Goal: Task Accomplishment & Management: Complete application form

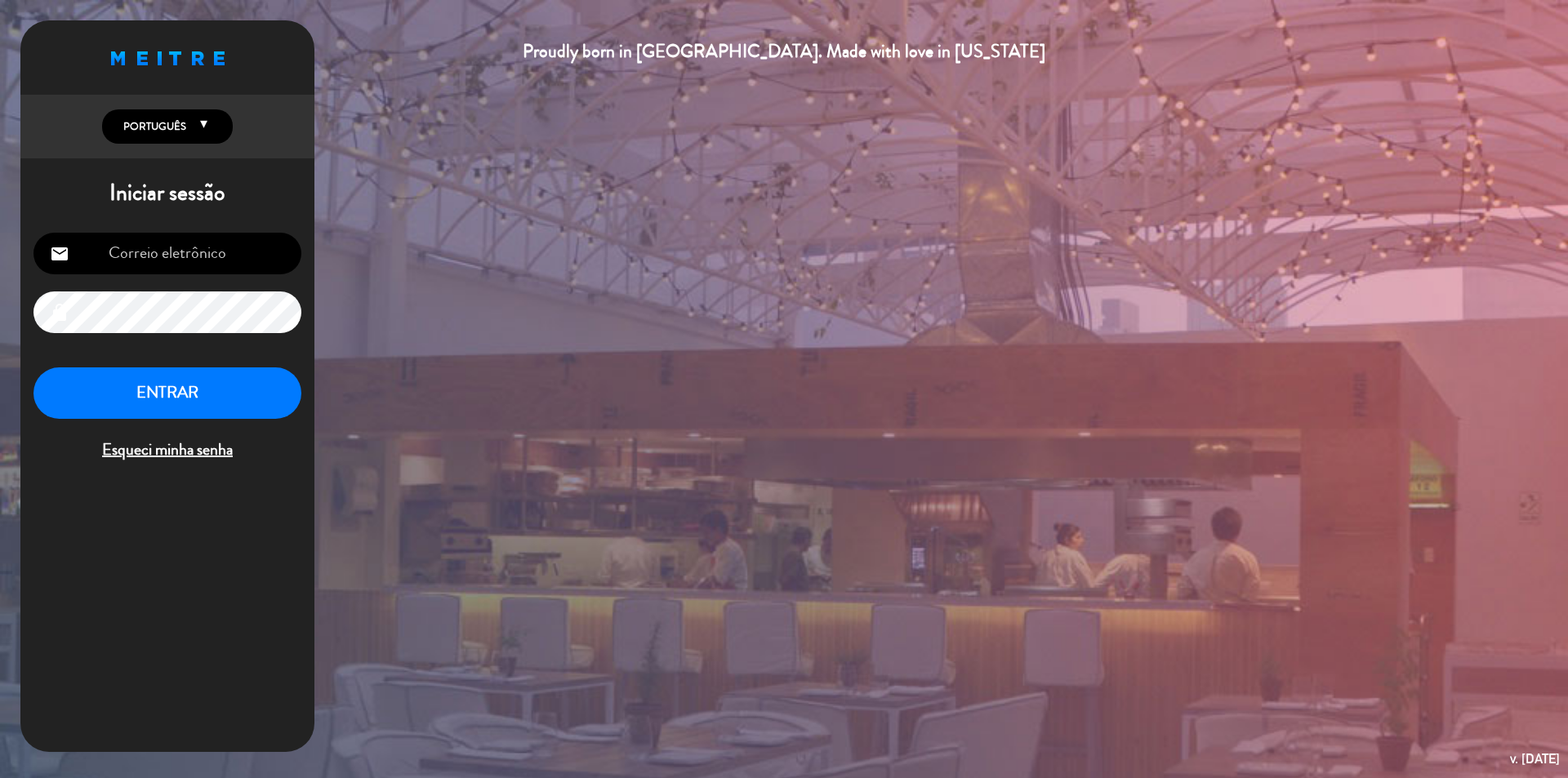
type input "[EMAIL_ADDRESS][DOMAIN_NAME]"
click at [178, 396] on button "ENTRAR" at bounding box center [167, 393] width 268 height 51
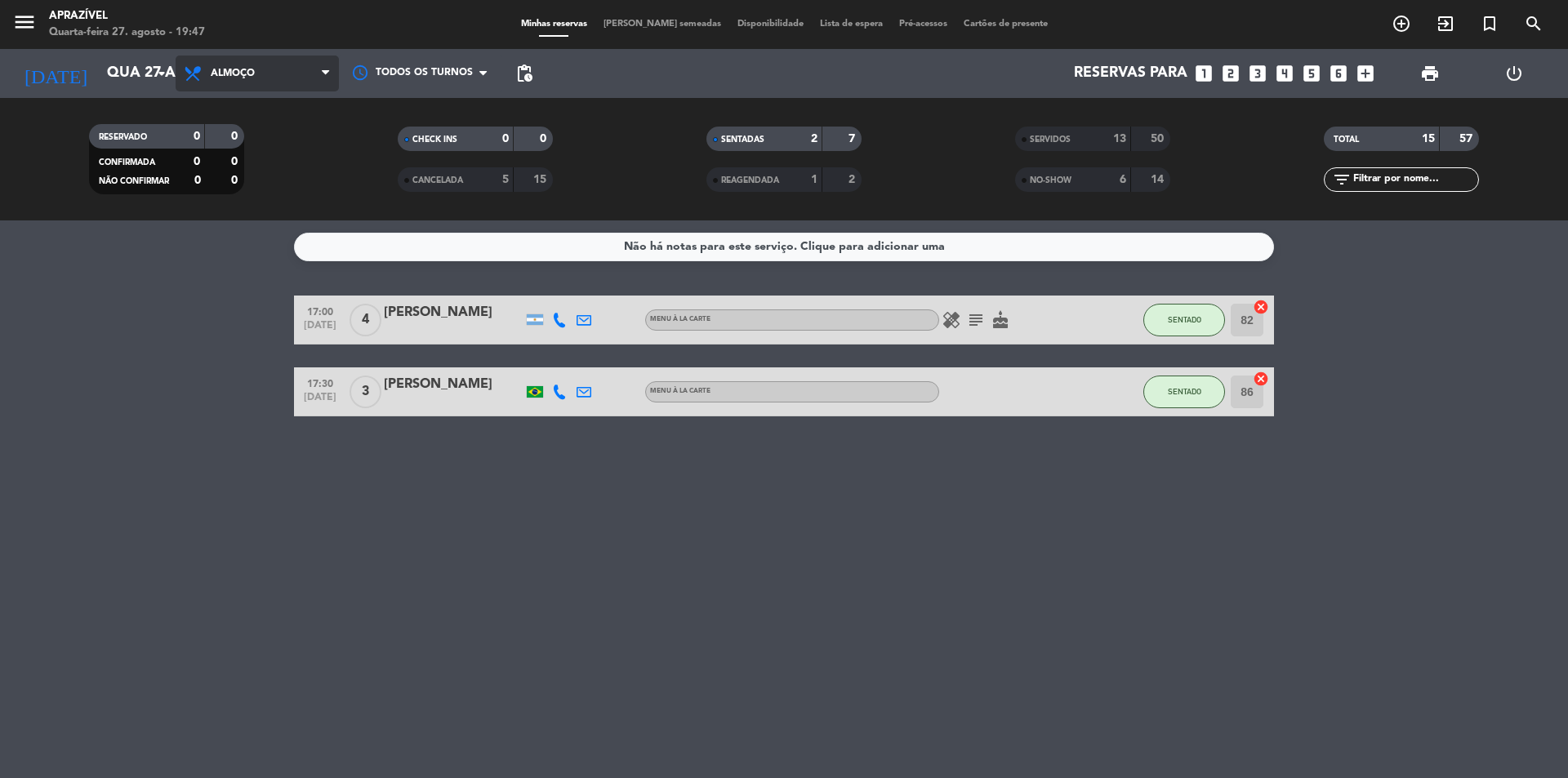
click at [232, 68] on span "Almoço" at bounding box center [232, 74] width 44 height 12
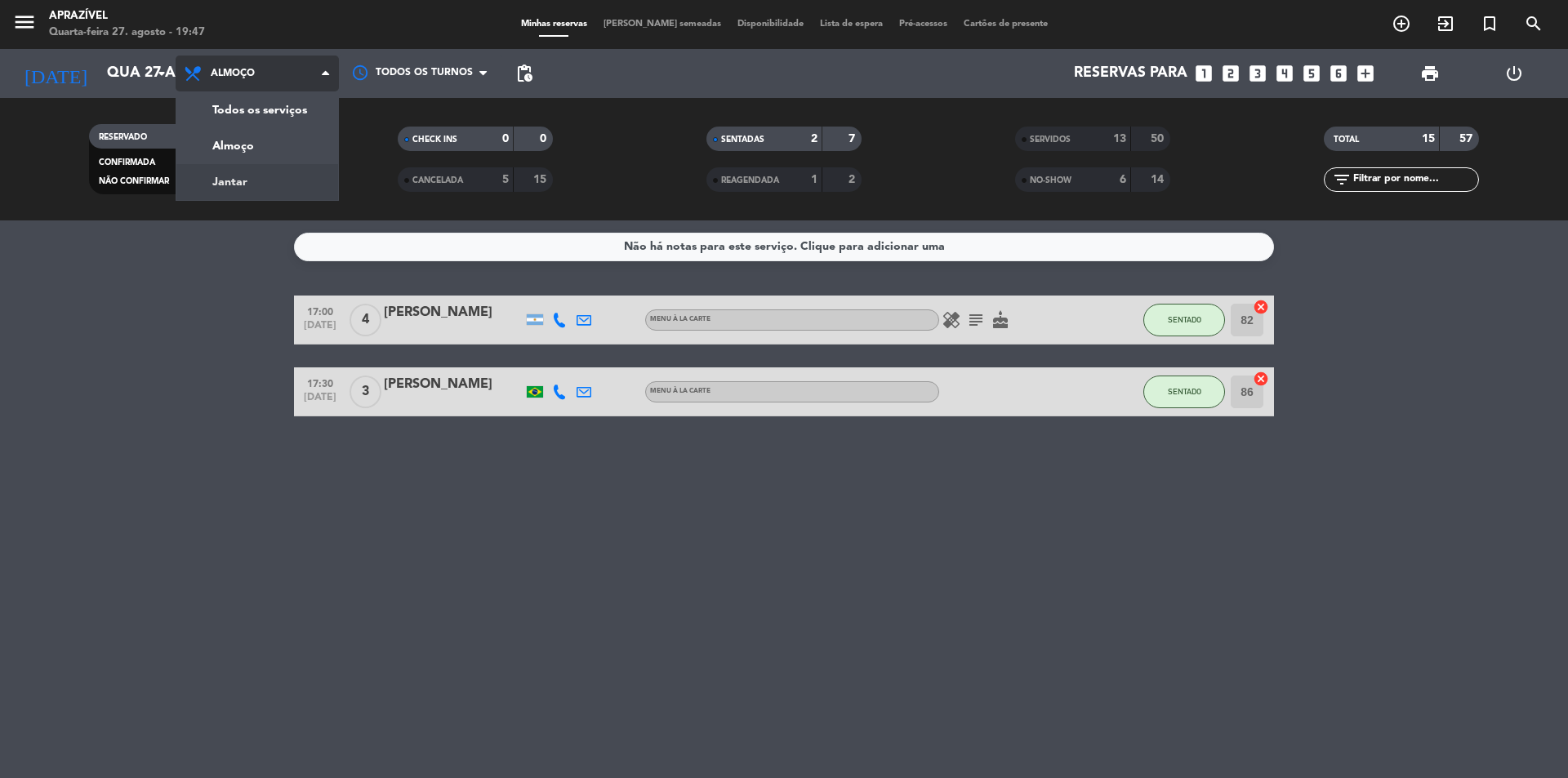
click at [236, 176] on div "menu Aprazível Quarta-feira 27. agosto - 19:47 Minhas reservas Mesas semeadas D…" at bounding box center [784, 110] width 1568 height 220
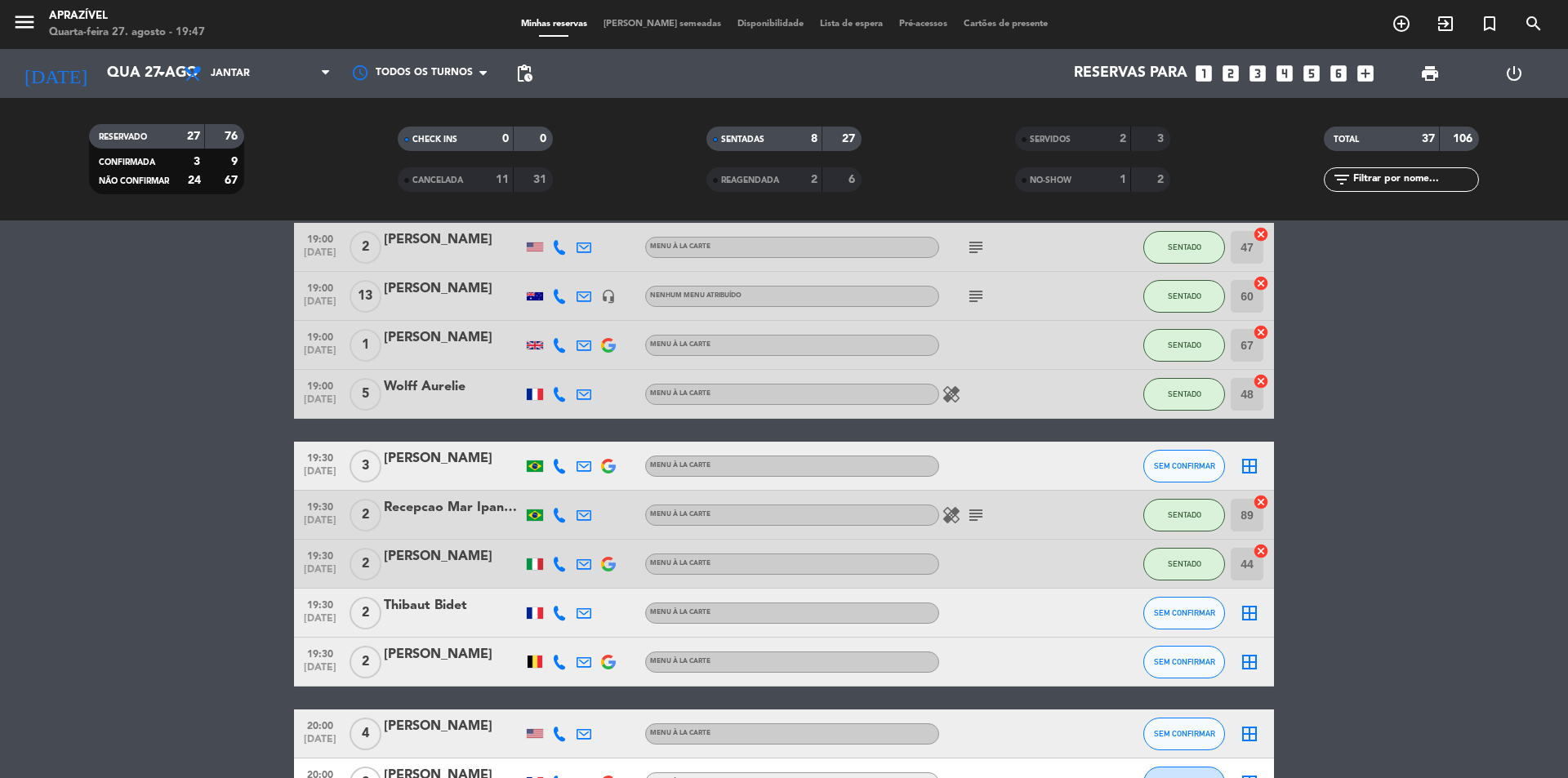
scroll to position [163, 0]
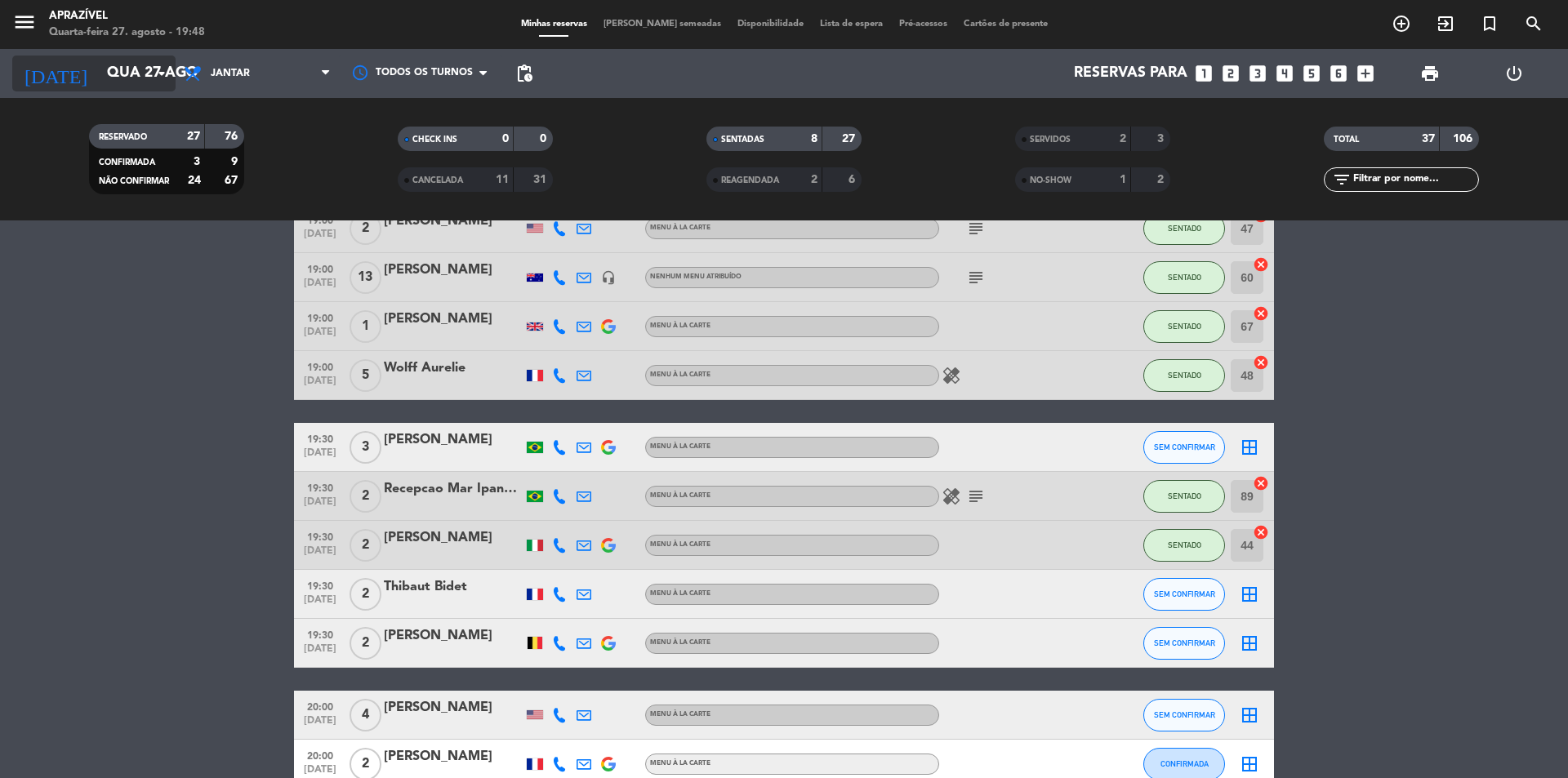
click at [104, 82] on input "Qua 27 ago" at bounding box center [194, 73] width 190 height 33
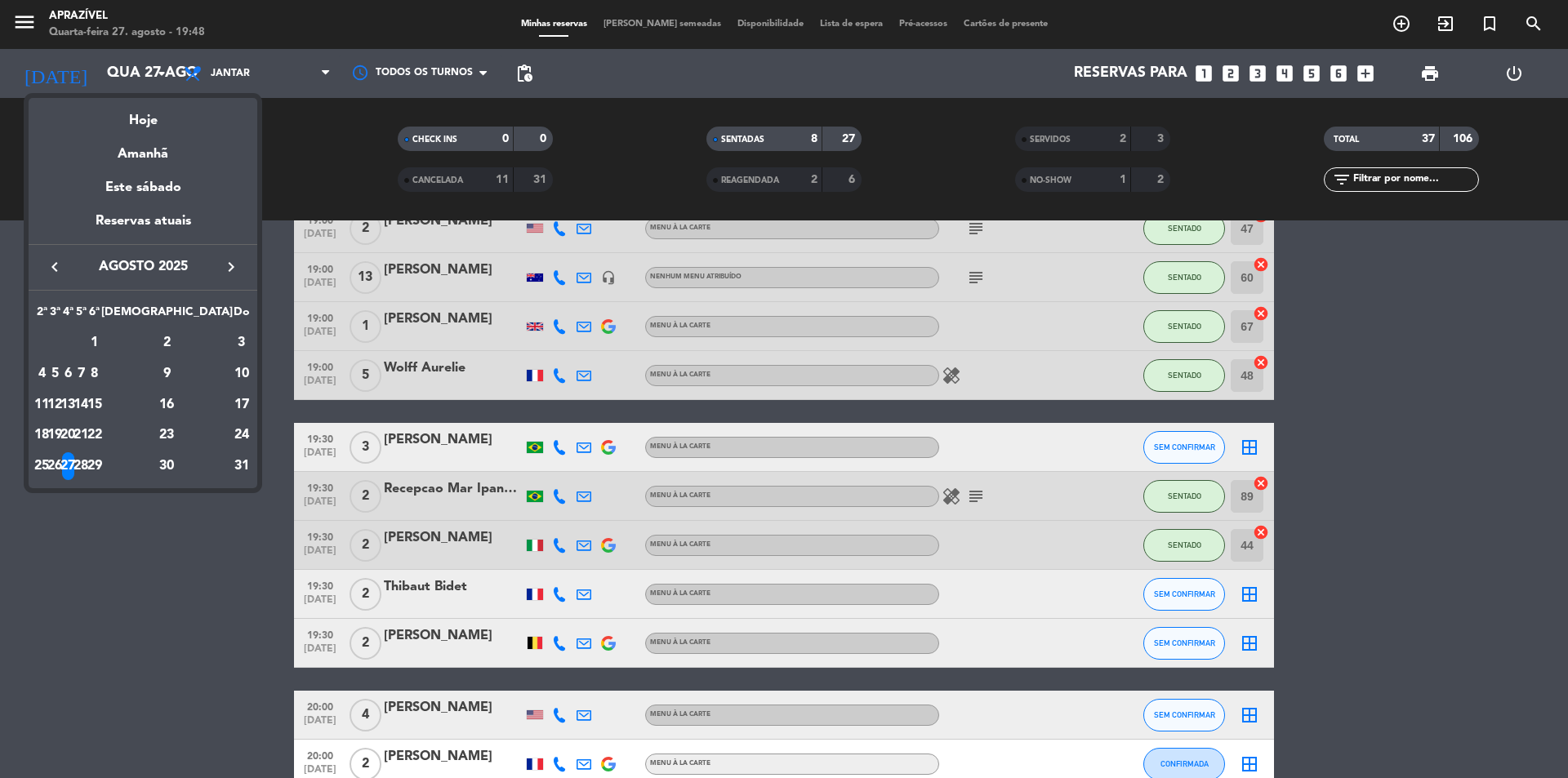
click at [87, 467] on div "28" at bounding box center [81, 467] width 12 height 28
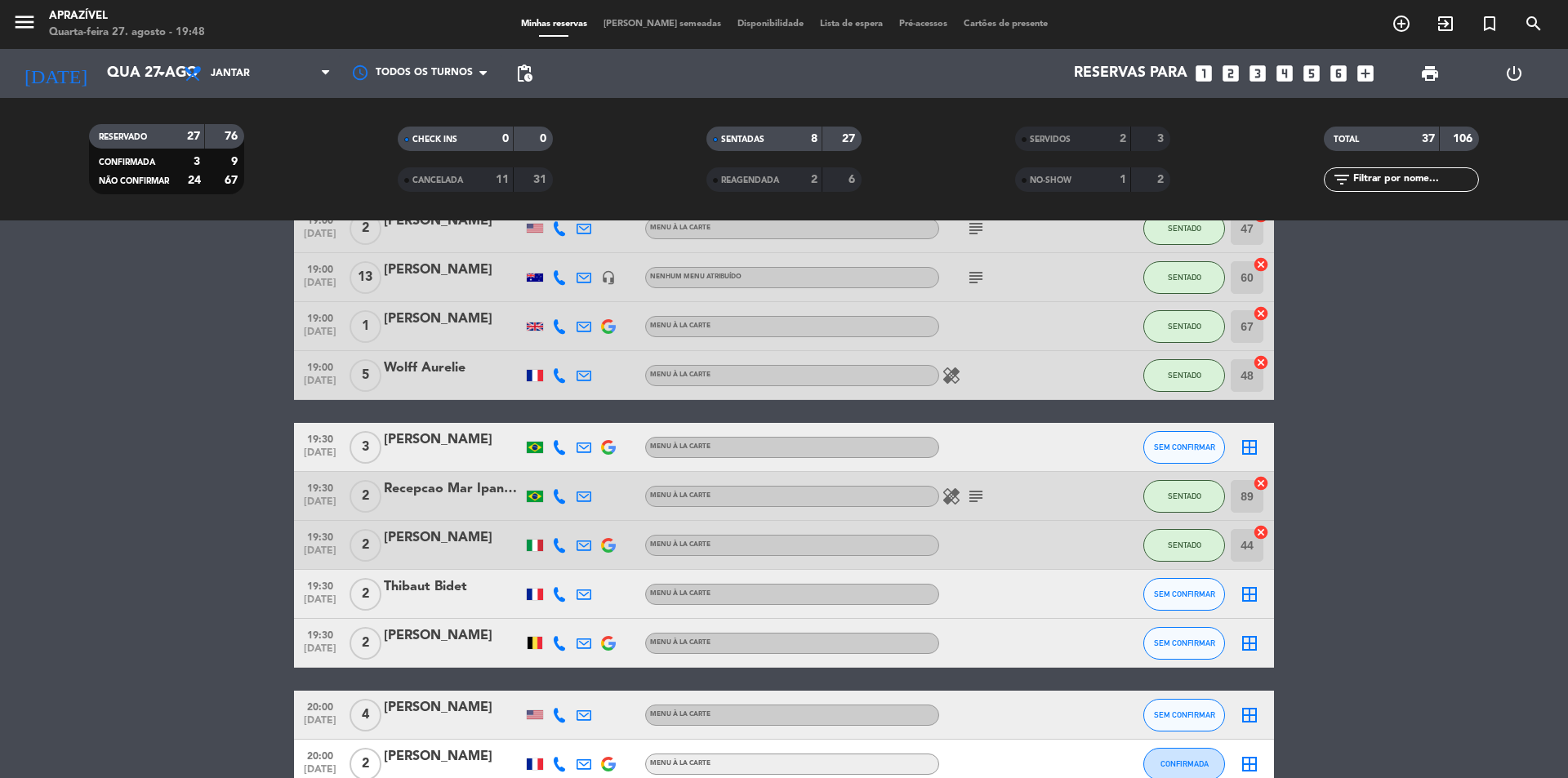
type input "Qui 28 ago"
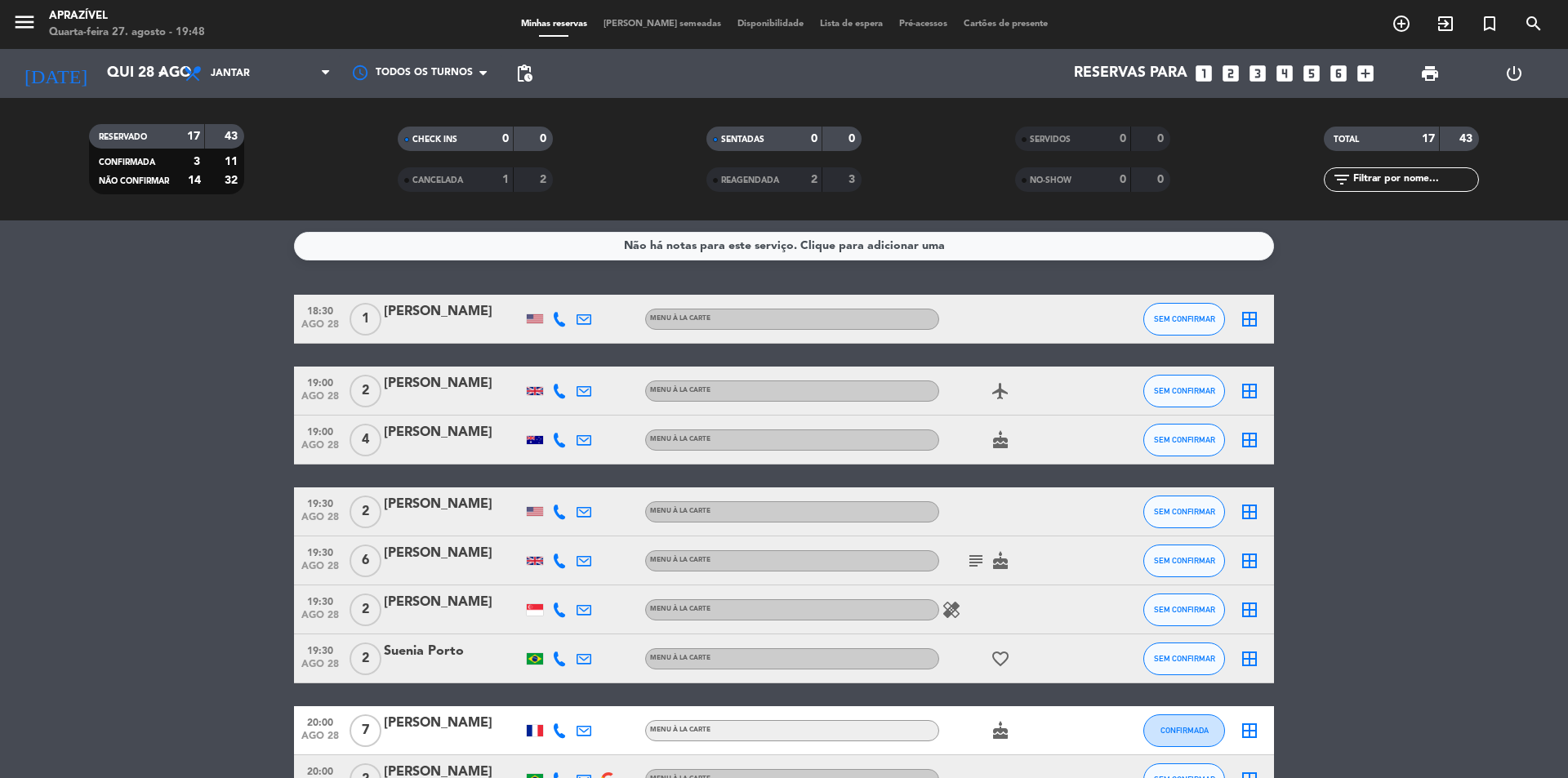
scroll to position [0, 0]
click at [258, 75] on span "Jantar" at bounding box center [257, 73] width 163 height 36
click at [261, 137] on div "menu Aprazível Quarta-feira 27. agosto - 19:48 Minhas reservas Mesas semeadas D…" at bounding box center [784, 110] width 1568 height 220
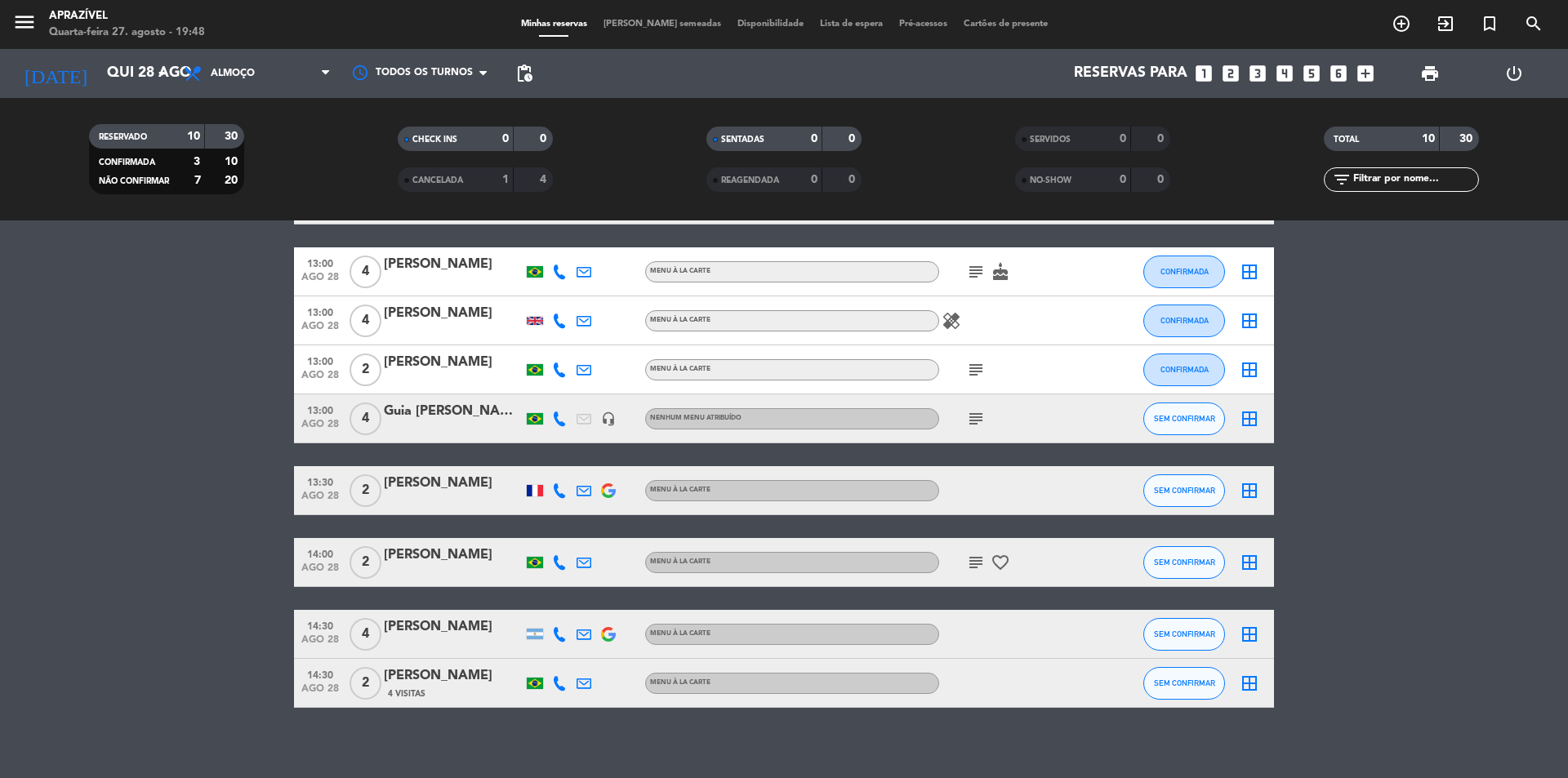
scroll to position [204, 0]
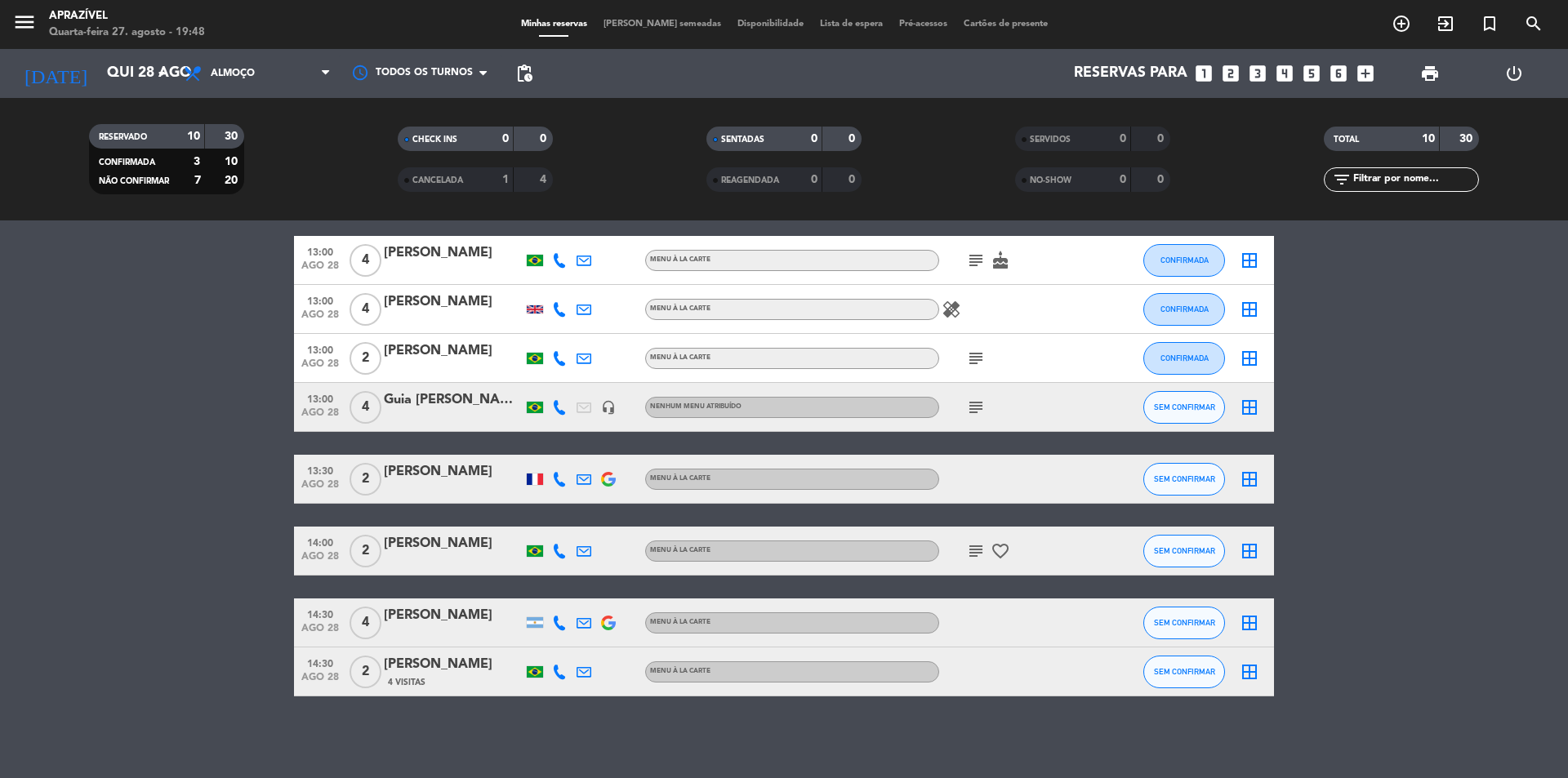
click at [1239, 73] on icon "looks_two" at bounding box center [1230, 73] width 21 height 21
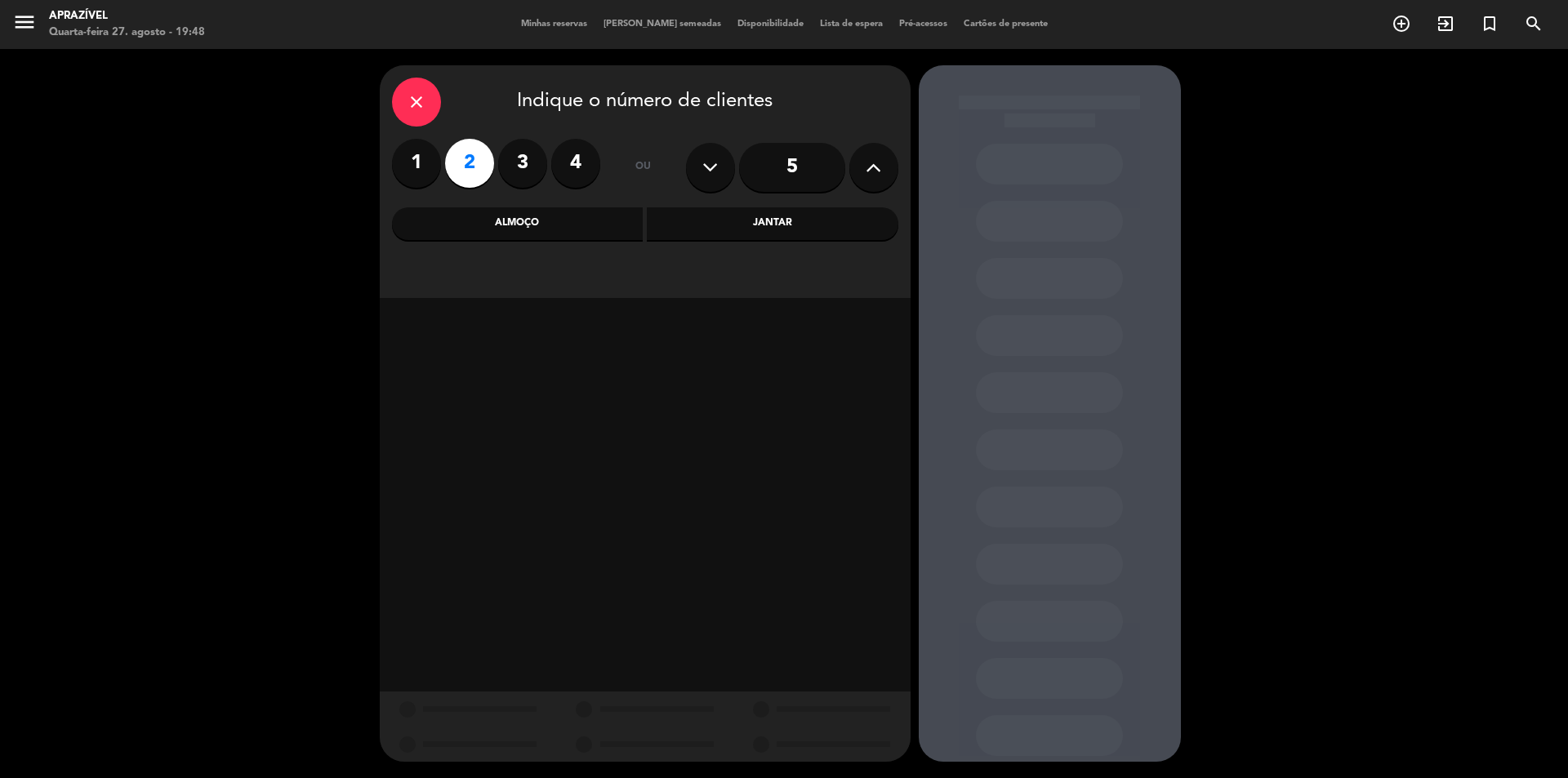
click at [476, 228] on div "Almoço" at bounding box center [518, 223] width 251 height 33
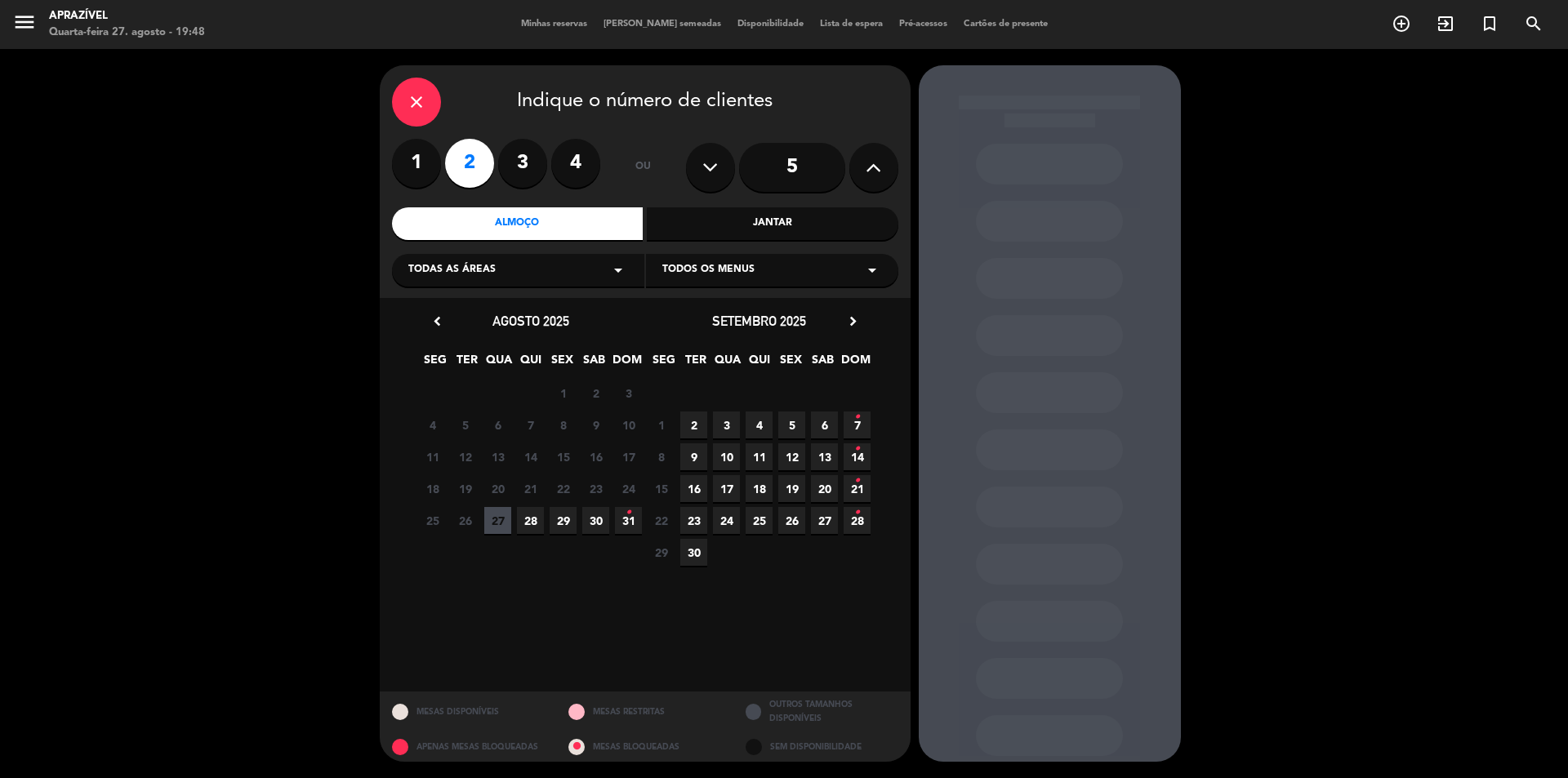
click at [525, 522] on span "28" at bounding box center [530, 520] width 27 height 27
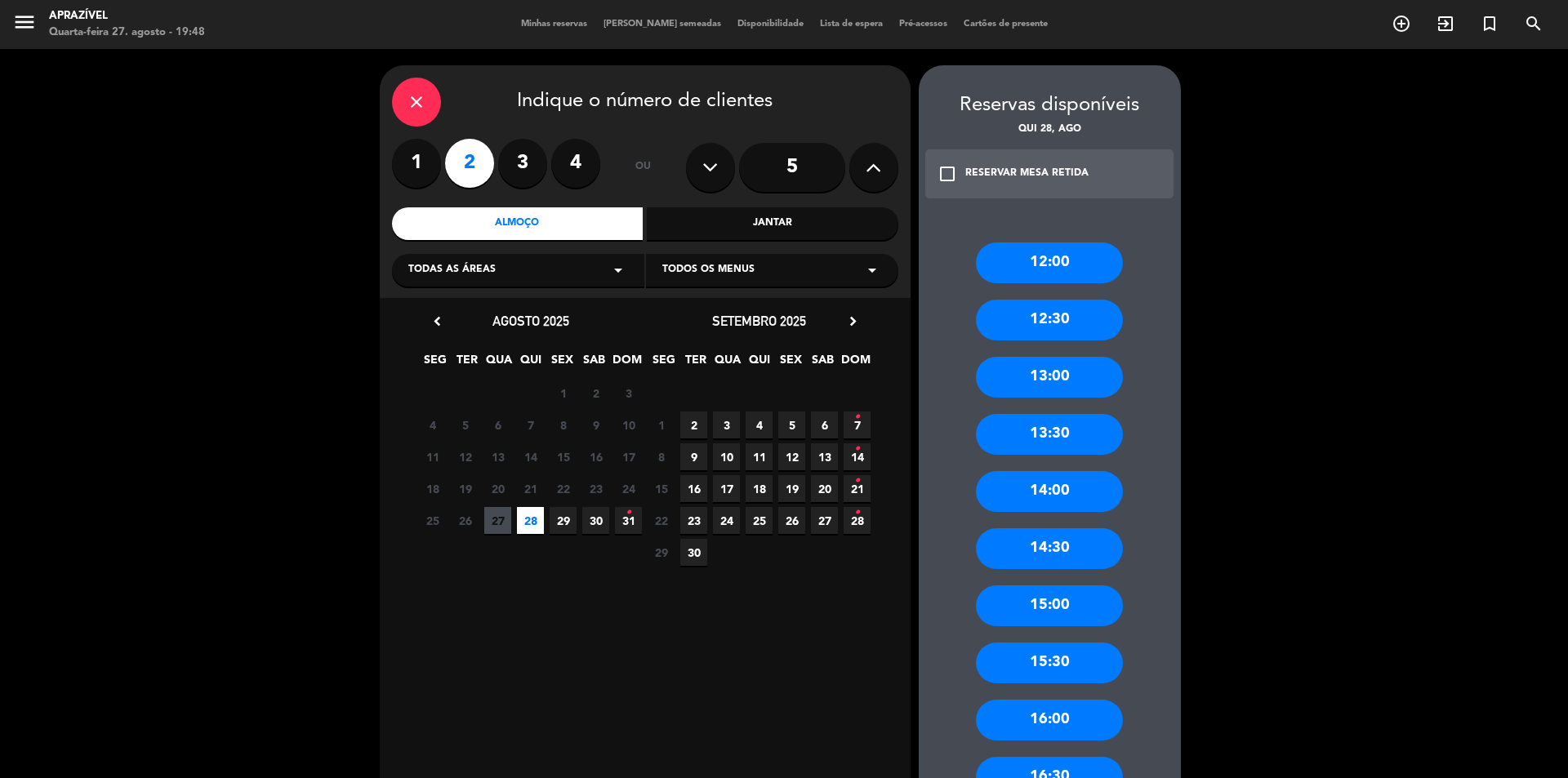
click at [1065, 543] on div "14:30" at bounding box center [1049, 549] width 147 height 41
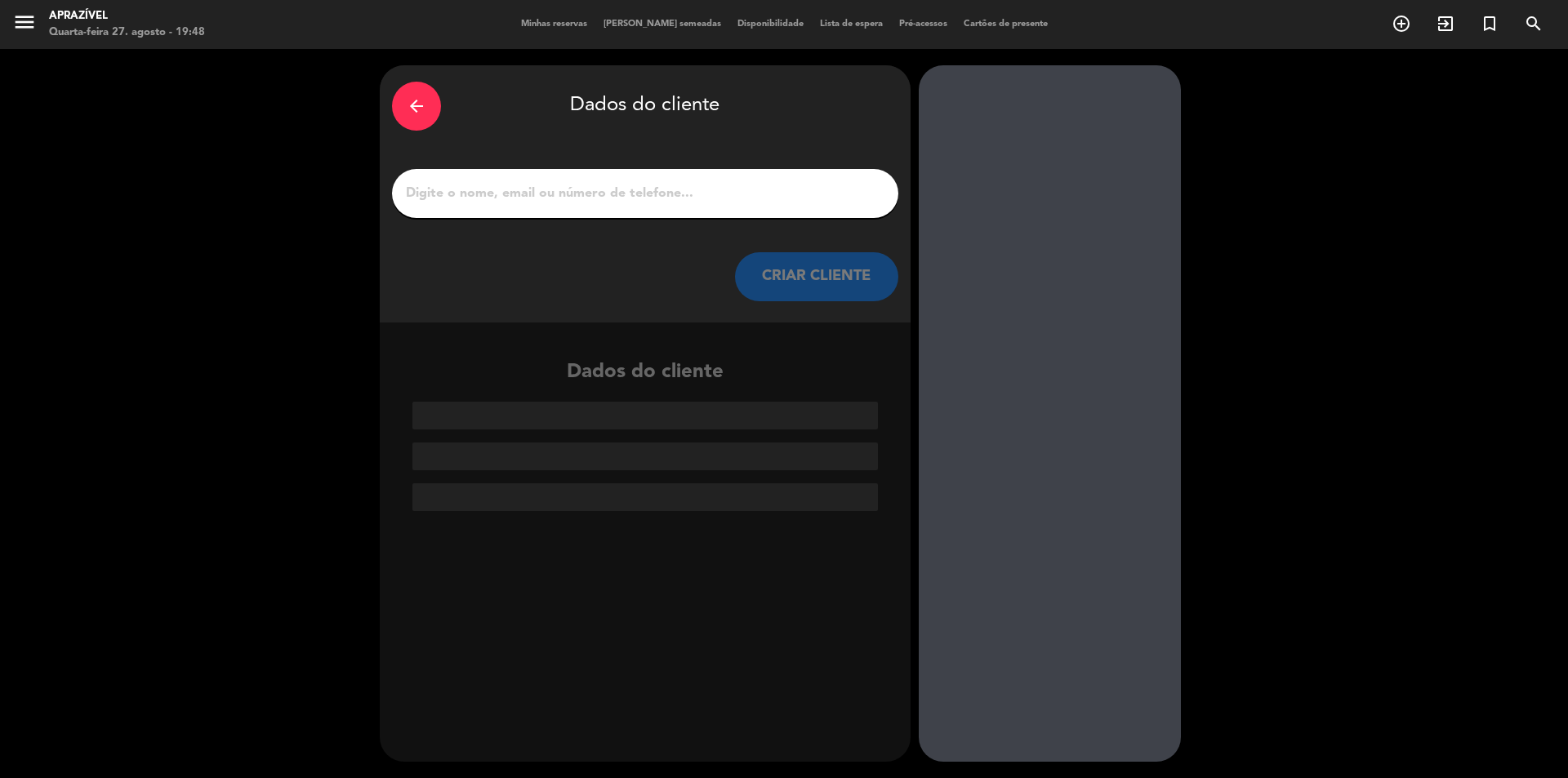
click at [599, 194] on input "1" at bounding box center [645, 193] width 481 height 23
click at [592, 201] on input "1" at bounding box center [645, 193] width 481 height 23
paste input "[PERSON_NAME]"
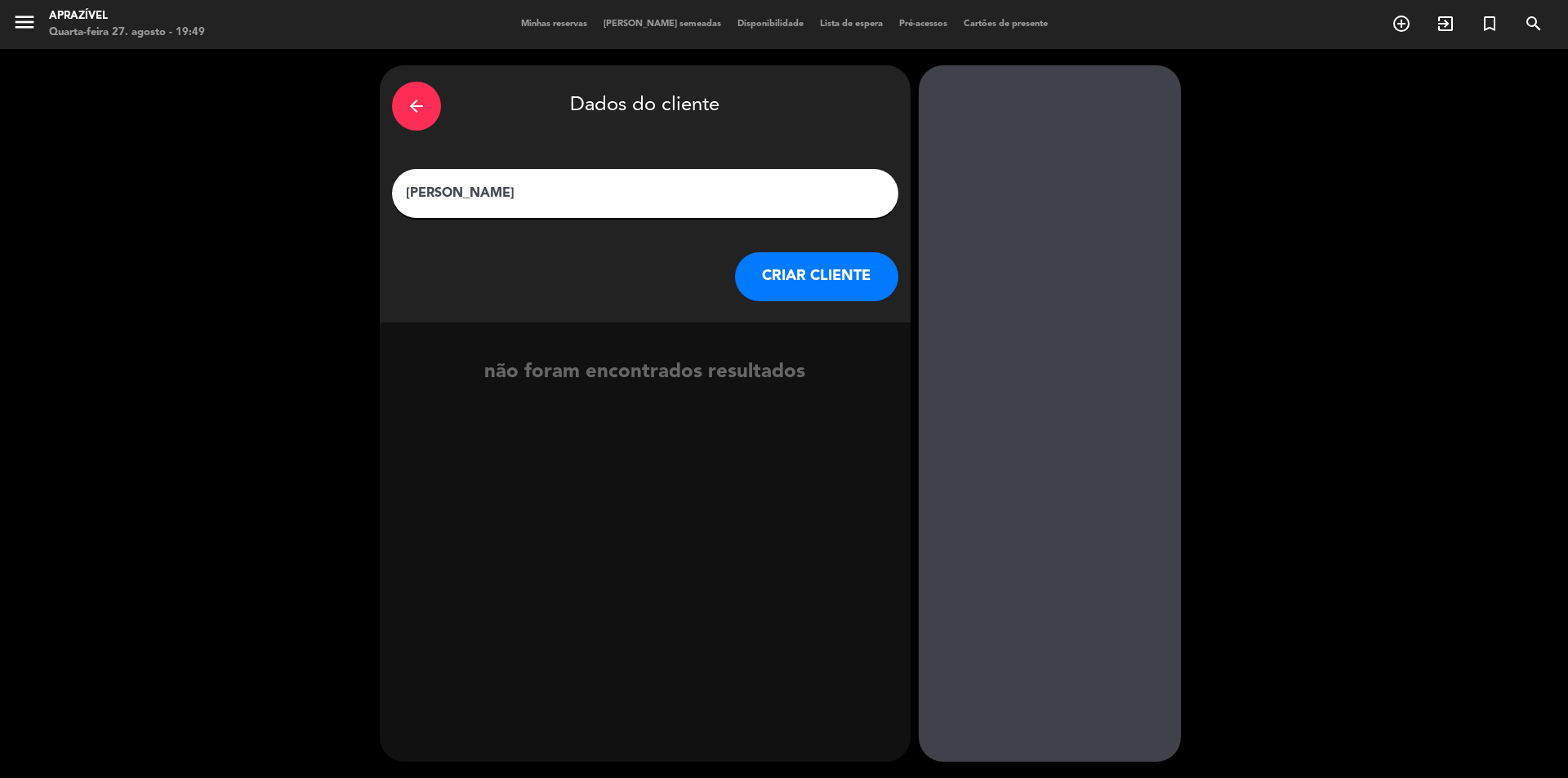
type input "[PERSON_NAME]"
click at [767, 285] on button "CRIAR CLIENTE" at bounding box center [817, 277] width 163 height 49
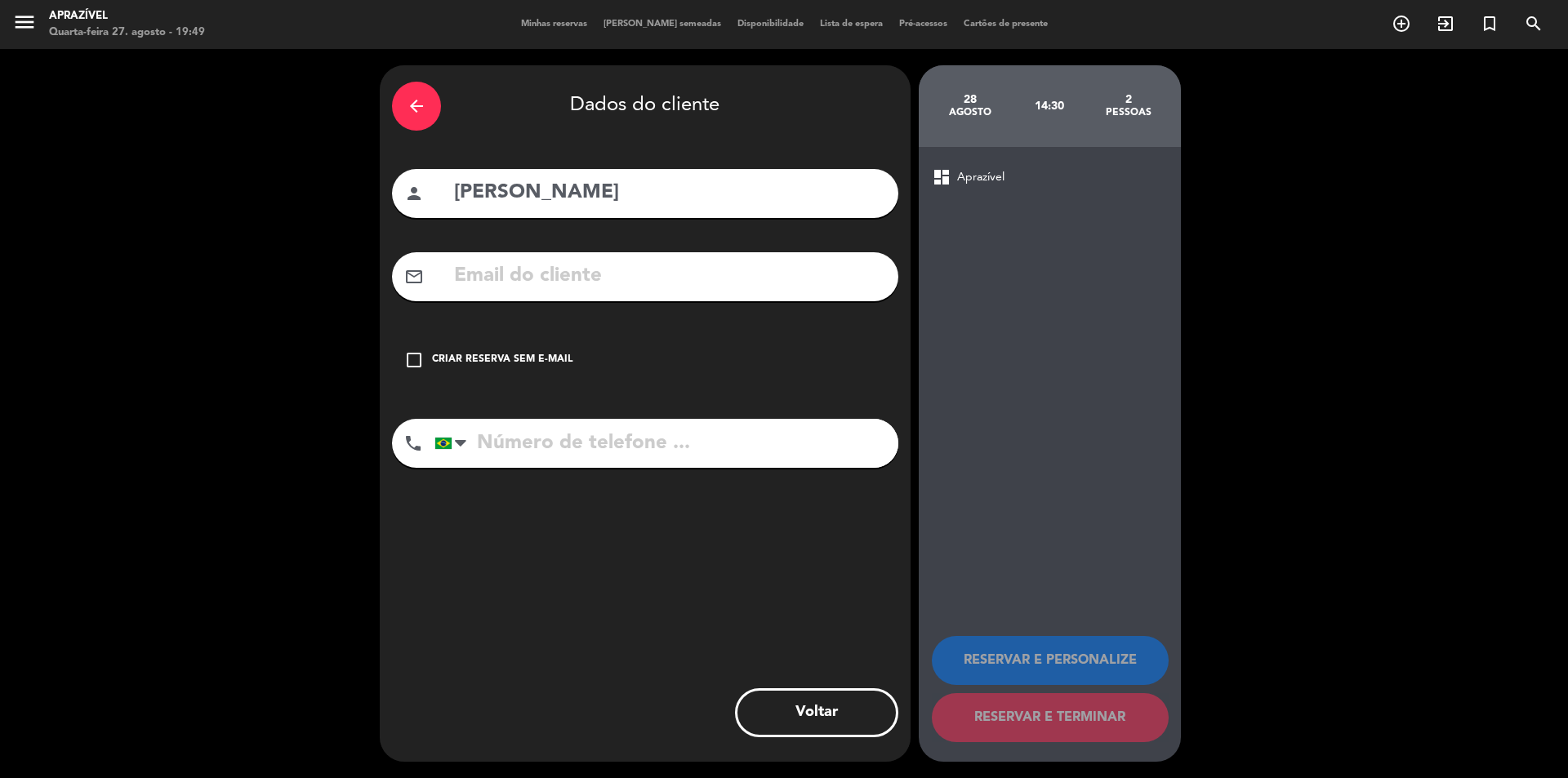
click at [512, 355] on div "Criar reserva sem e-mail" at bounding box center [502, 360] width 140 height 17
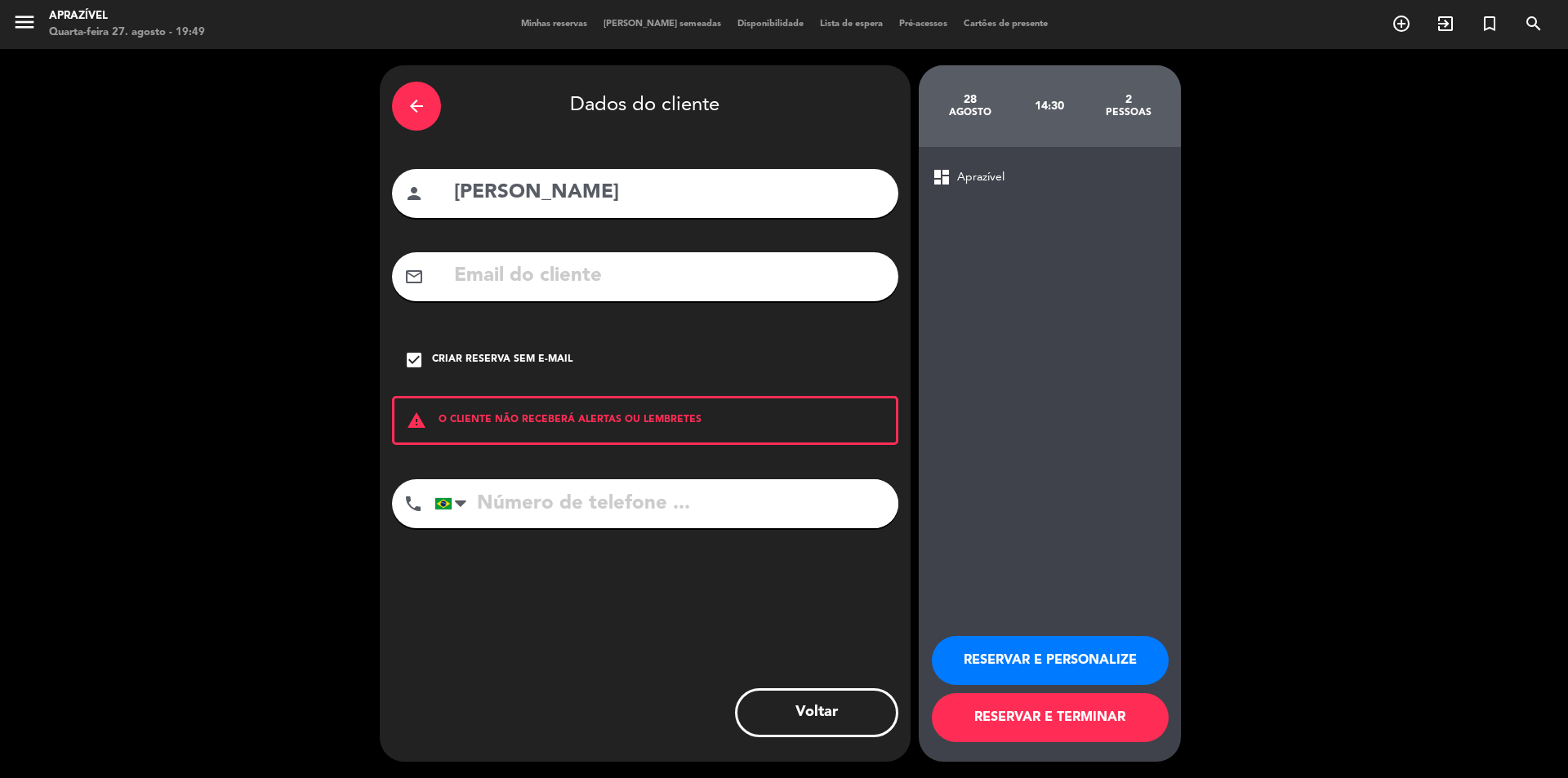
click at [990, 647] on button "RESERVAR E PERSONALIZE" at bounding box center [1051, 661] width 237 height 49
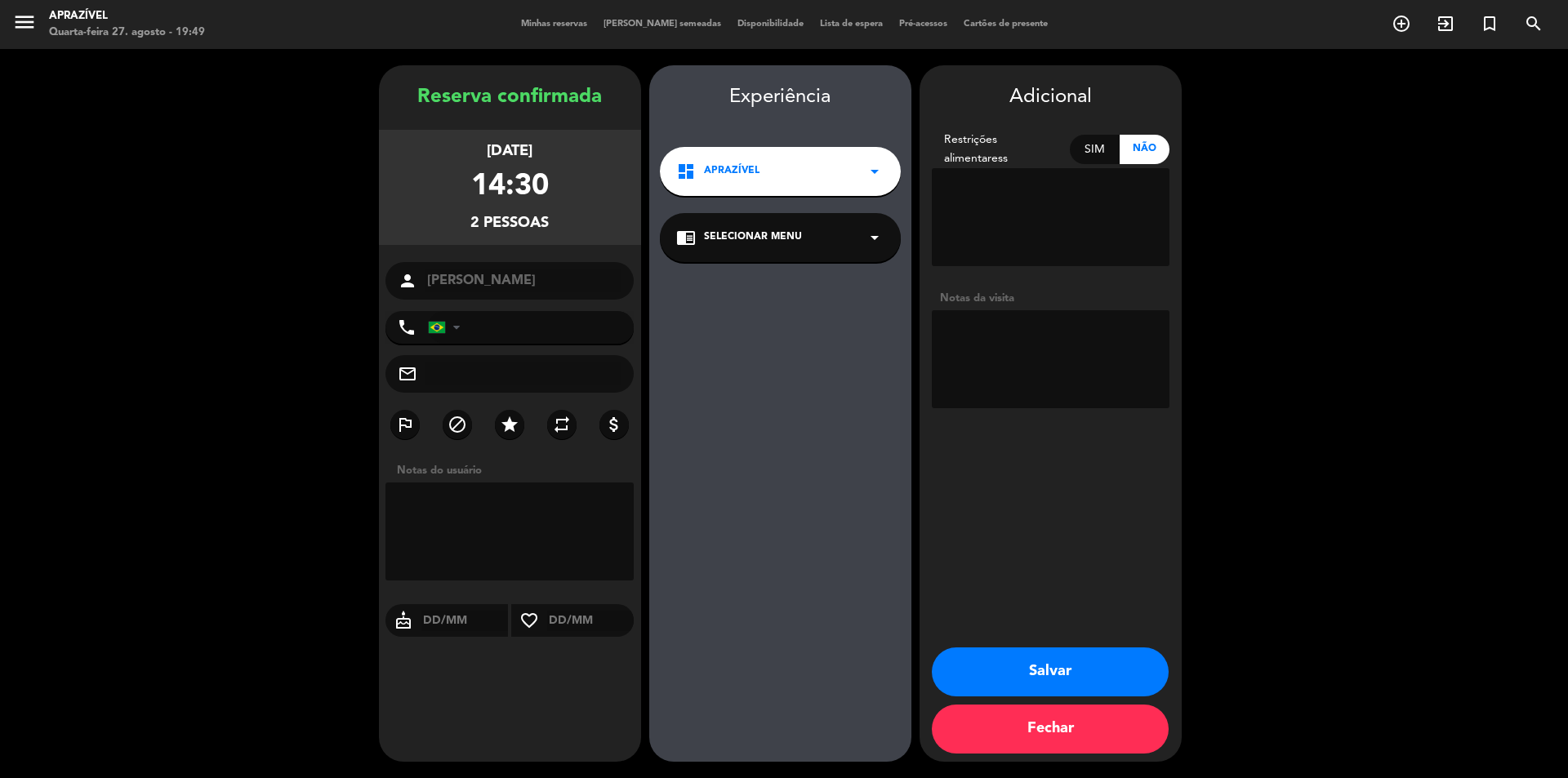
click at [1055, 353] on textarea at bounding box center [1051, 359] width 237 height 98
paste textarea "Comissão para Guia de Turismo [PERSON_NAME]."
drag, startPoint x: 1002, startPoint y: 355, endPoint x: 1109, endPoint y: 331, distance: 109.7
click at [1109, 331] on textarea at bounding box center [1051, 359] width 237 height 98
click at [1065, 336] on textarea at bounding box center [1051, 359] width 237 height 98
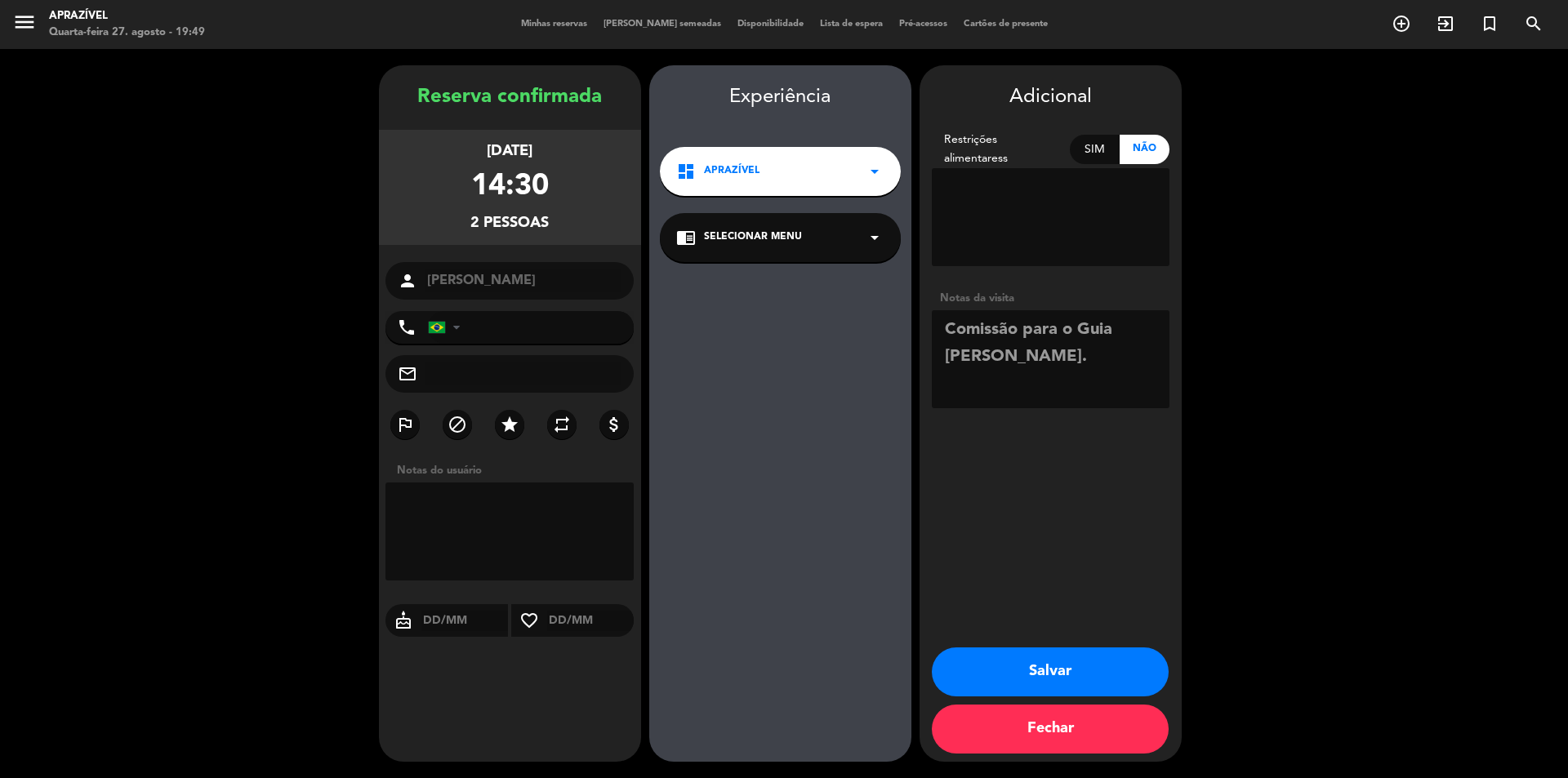
type textarea "Comissão para o Guia [PERSON_NAME]."
click at [1022, 669] on button "Salvar" at bounding box center [1051, 672] width 237 height 49
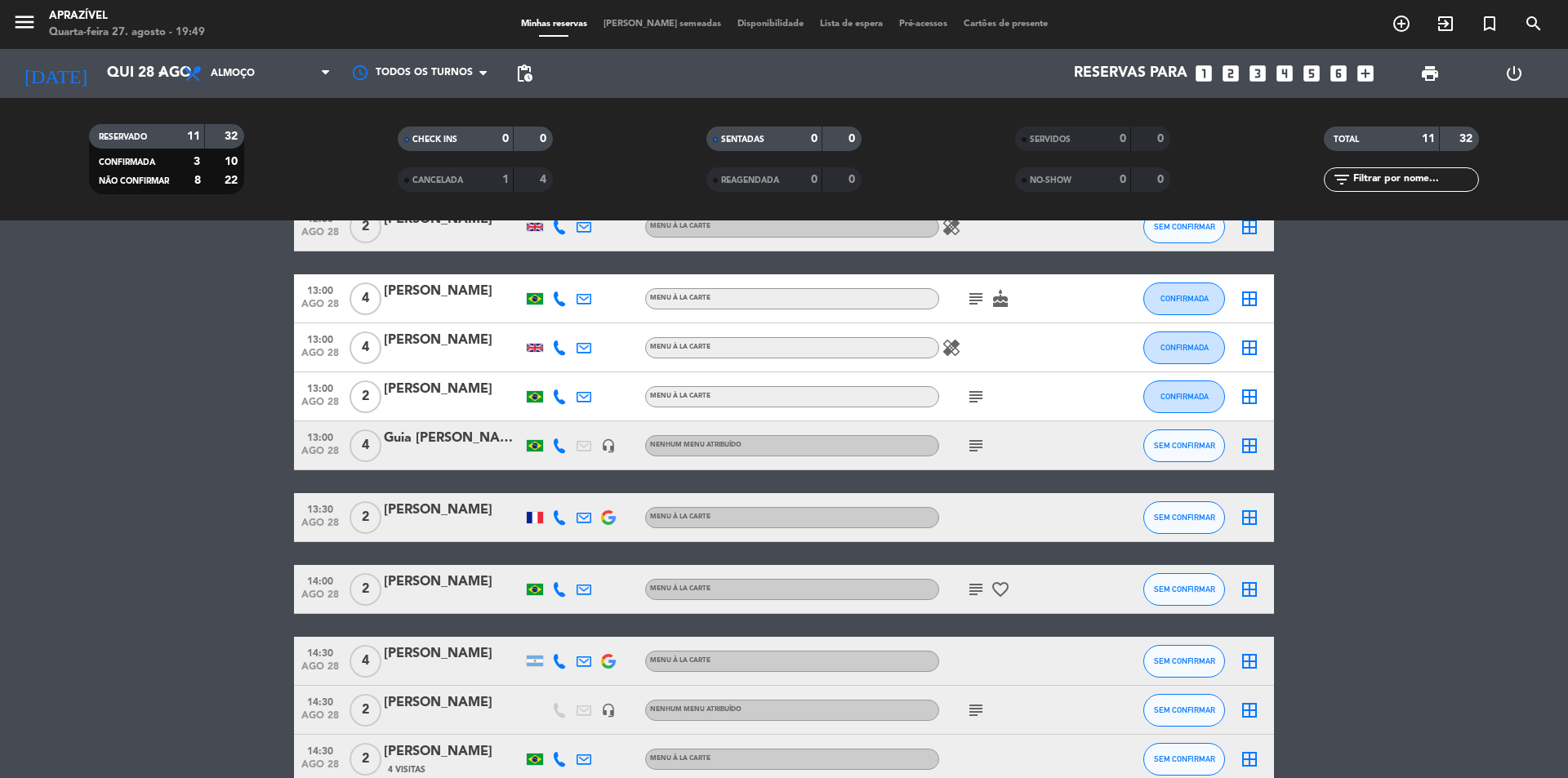
scroll to position [252, 0]
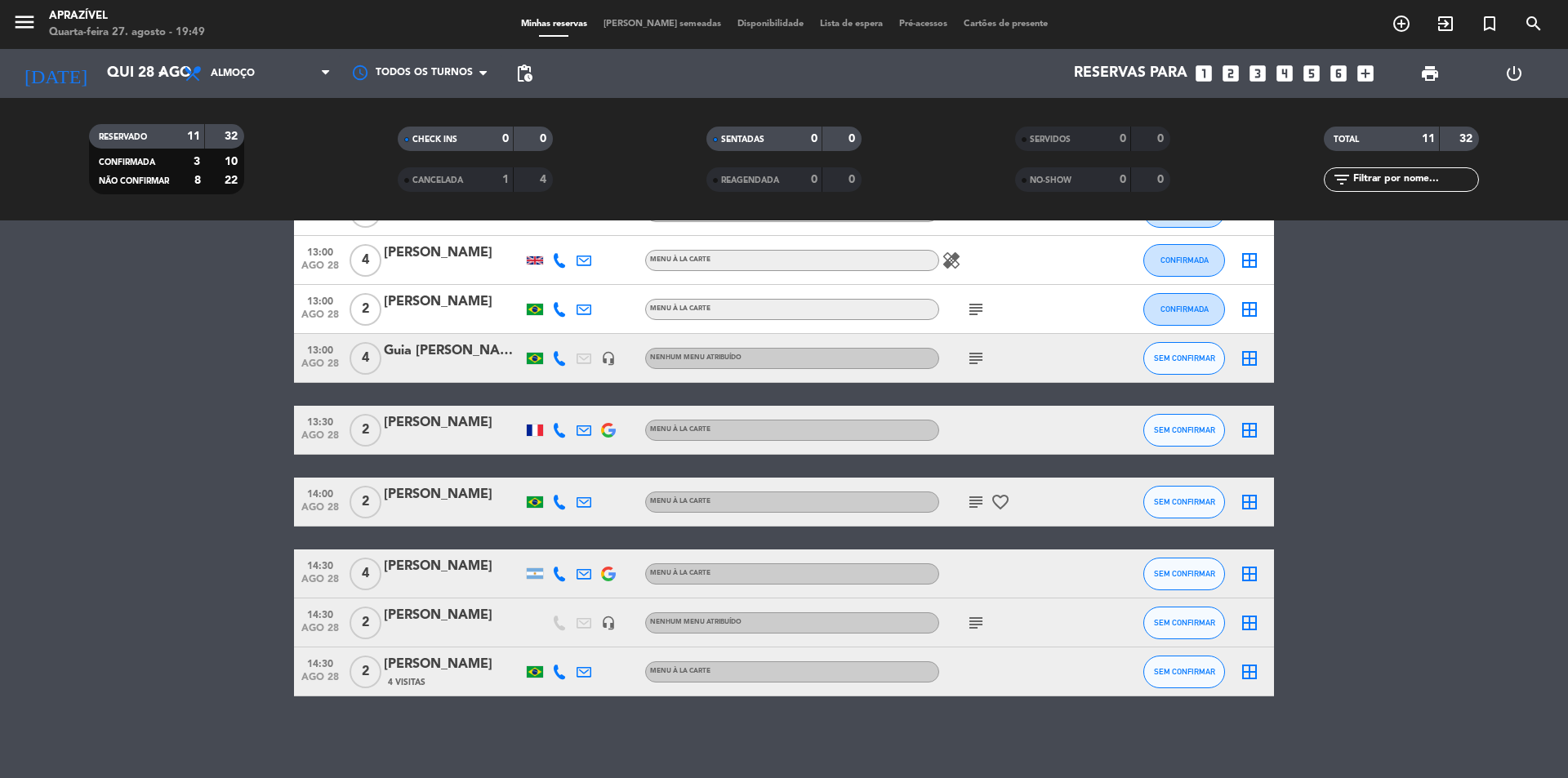
click at [979, 616] on icon "subject" at bounding box center [976, 623] width 20 height 20
click at [111, 547] on bookings-row "12:00 [DATE] 4 [GEOGRAPHIC_DATA] by Cariocas Travel 4 Visitas Menu À La Carte s…" at bounding box center [784, 370] width 1568 height 653
click at [261, 82] on span "Almoço" at bounding box center [257, 73] width 163 height 36
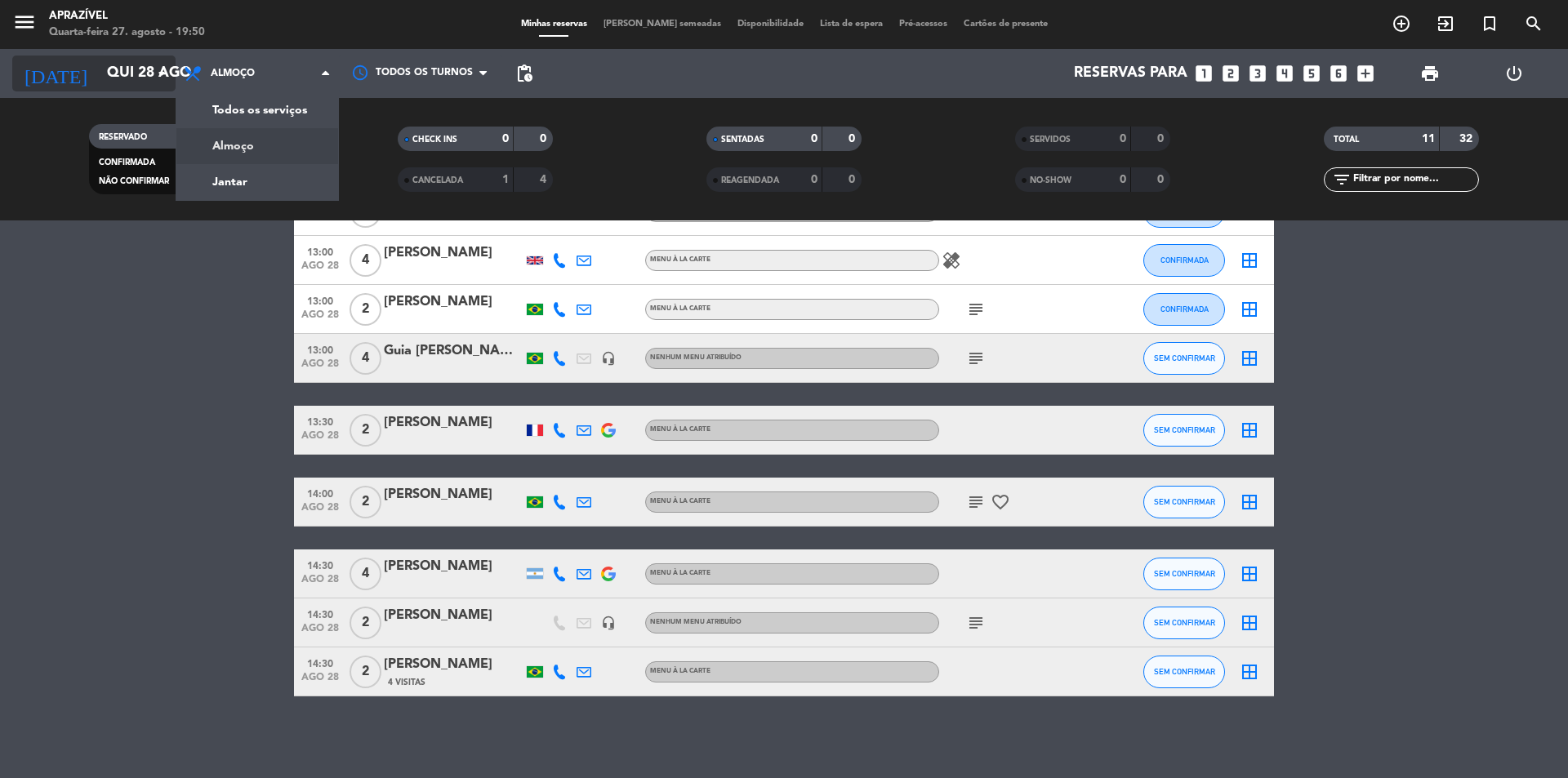
click at [99, 69] on input "Qui 28 ago" at bounding box center [194, 73] width 190 height 33
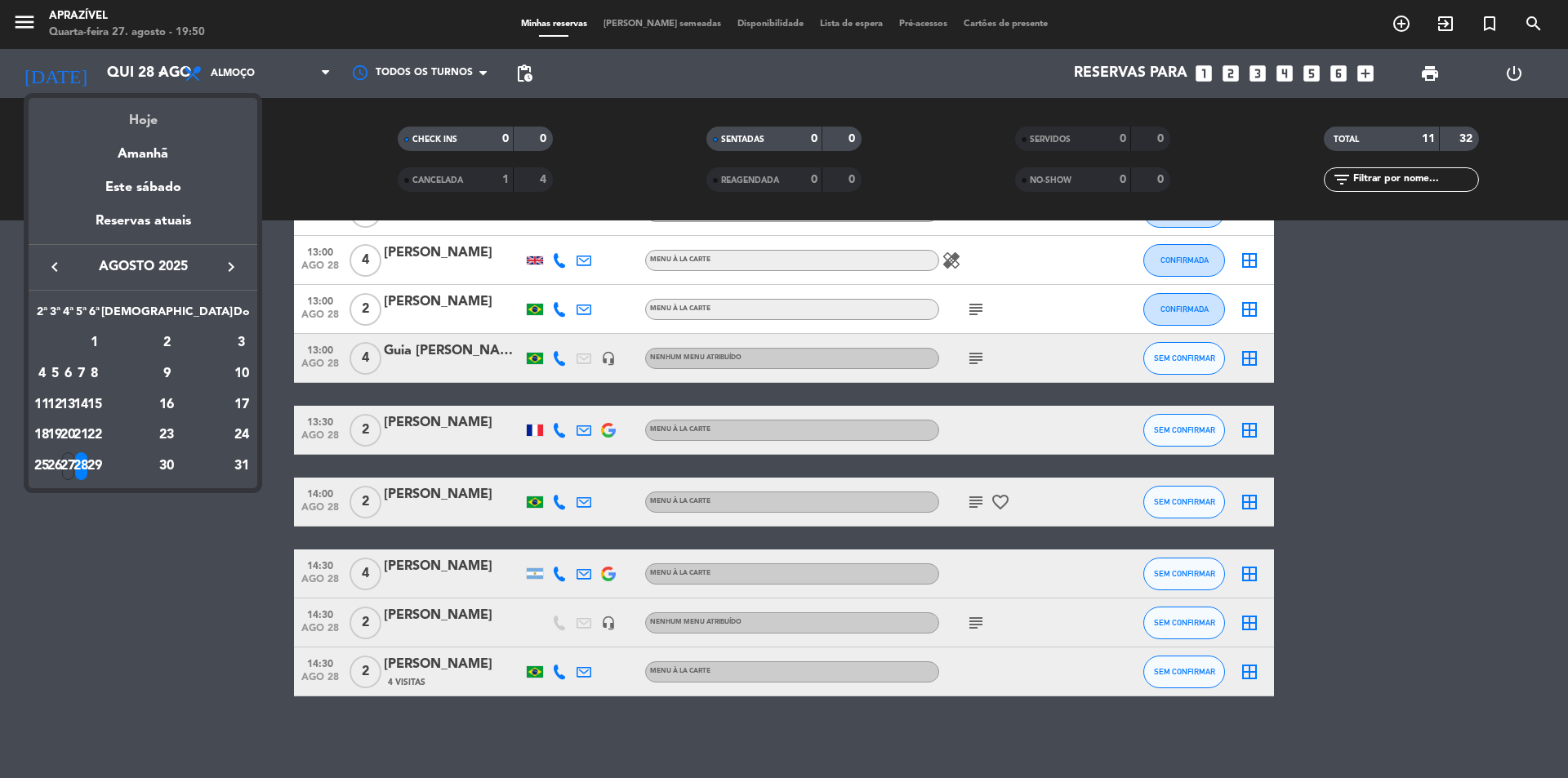
click at [147, 111] on div "Hoje" at bounding box center [142, 115] width 228 height 34
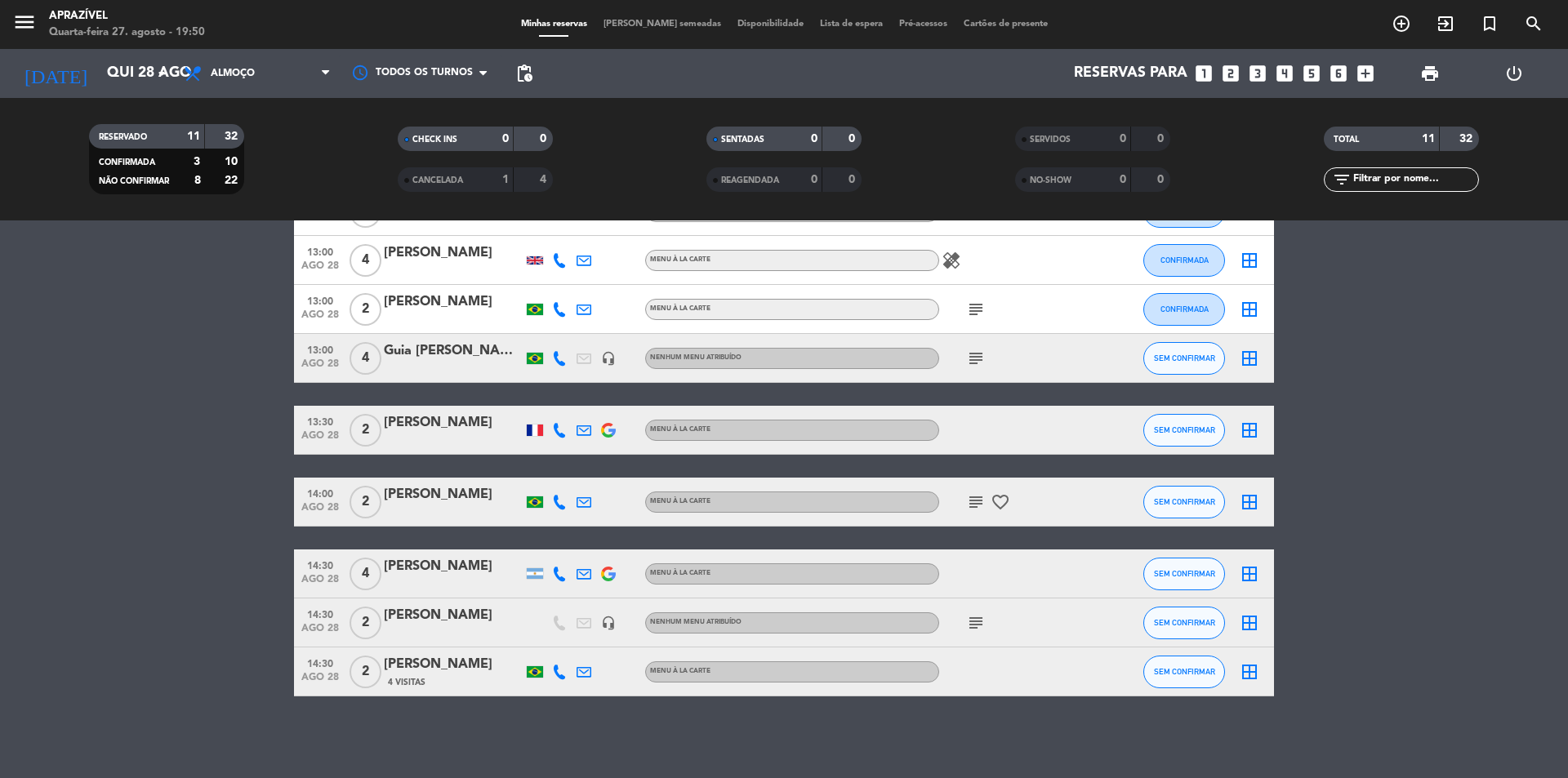
type input "Qua 27 ago"
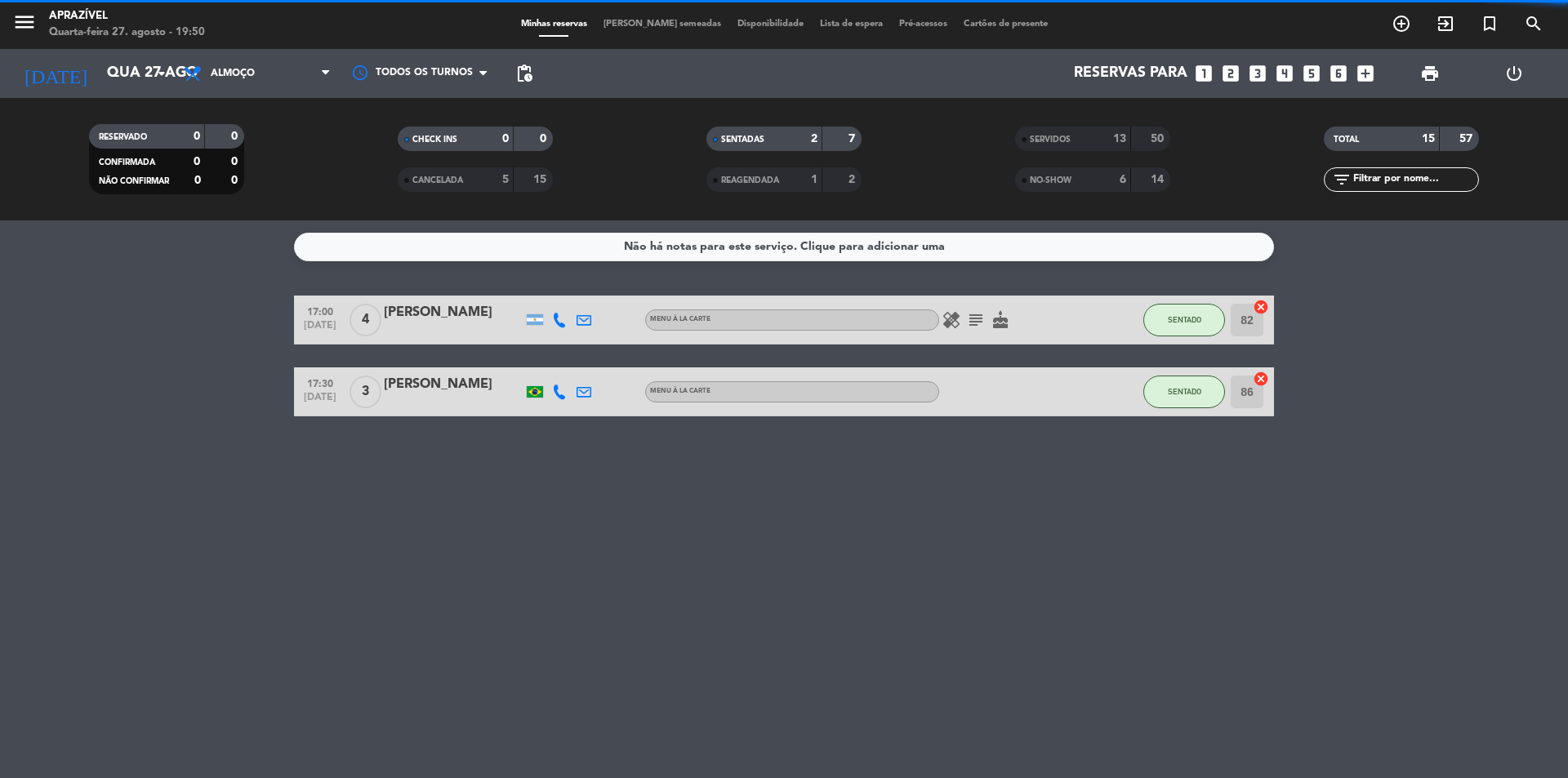
scroll to position [0, 0]
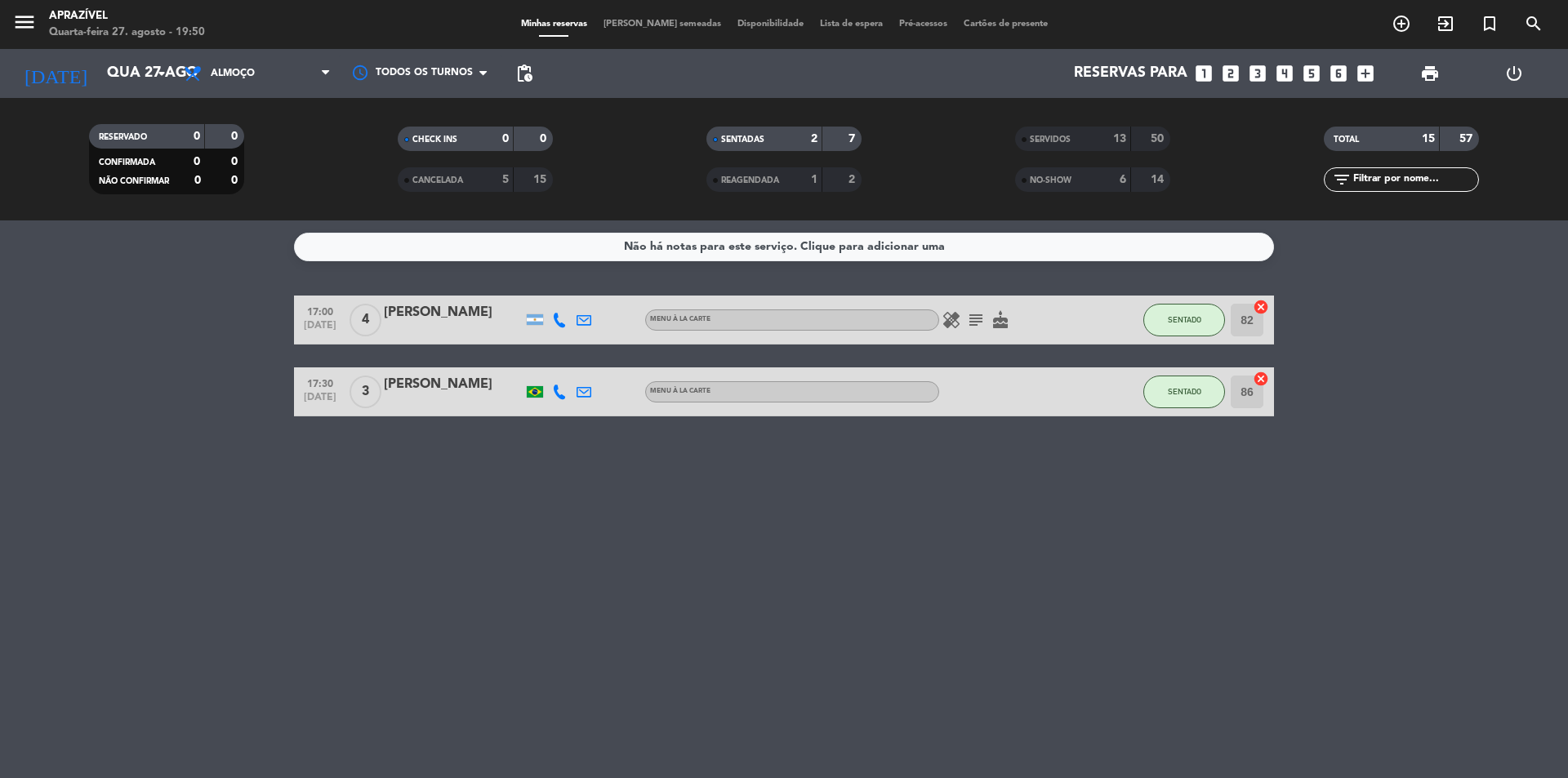
click at [259, 73] on span "Almoço" at bounding box center [257, 73] width 163 height 36
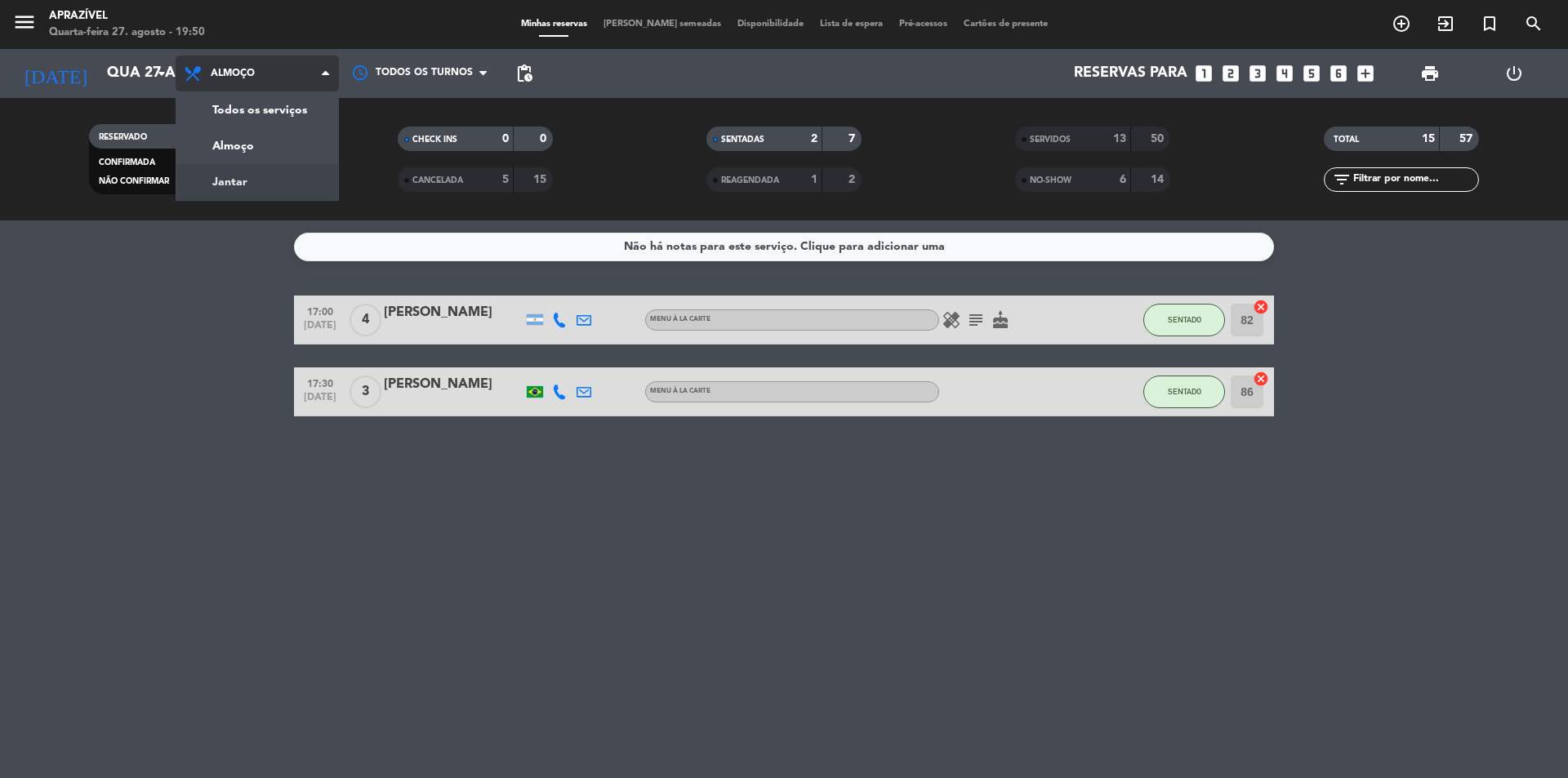
click at [236, 176] on div "menu Aprazível Quarta-feira 27. agosto - 19:50 Minhas reservas Mesas semeadas D…" at bounding box center [784, 110] width 1568 height 220
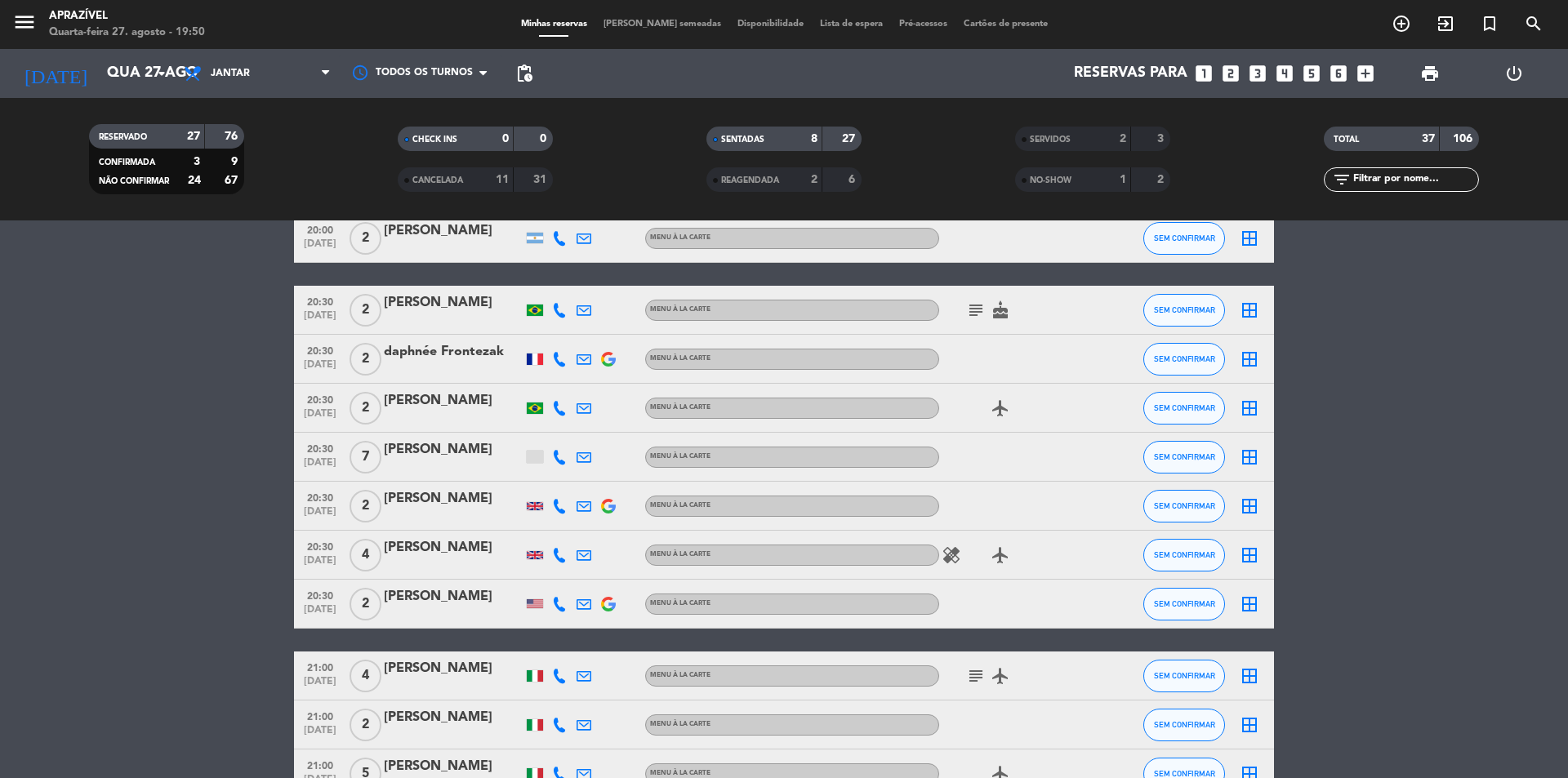
scroll to position [1062, 0]
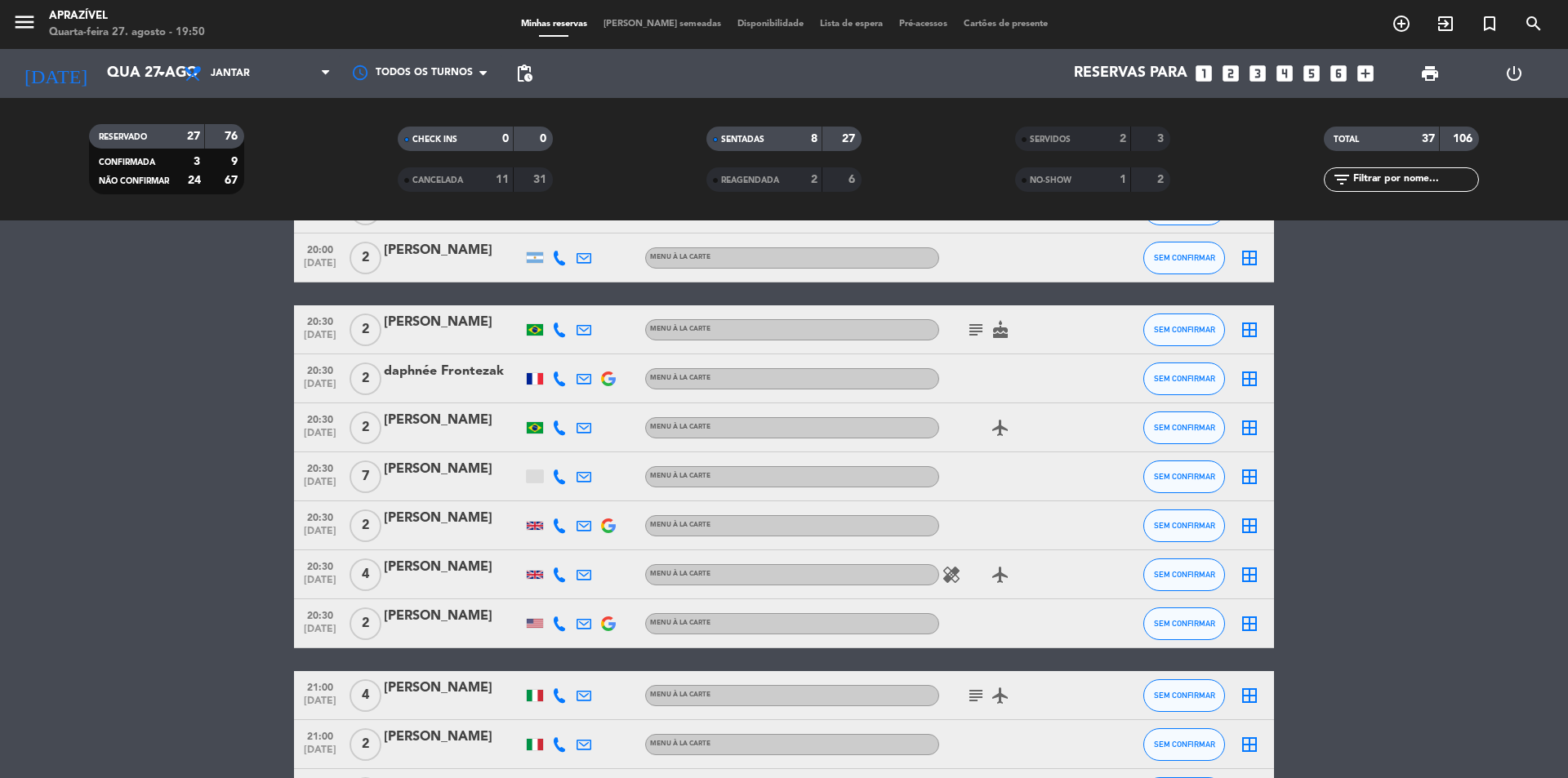
click at [1232, 77] on icon "looks_two" at bounding box center [1230, 73] width 21 height 21
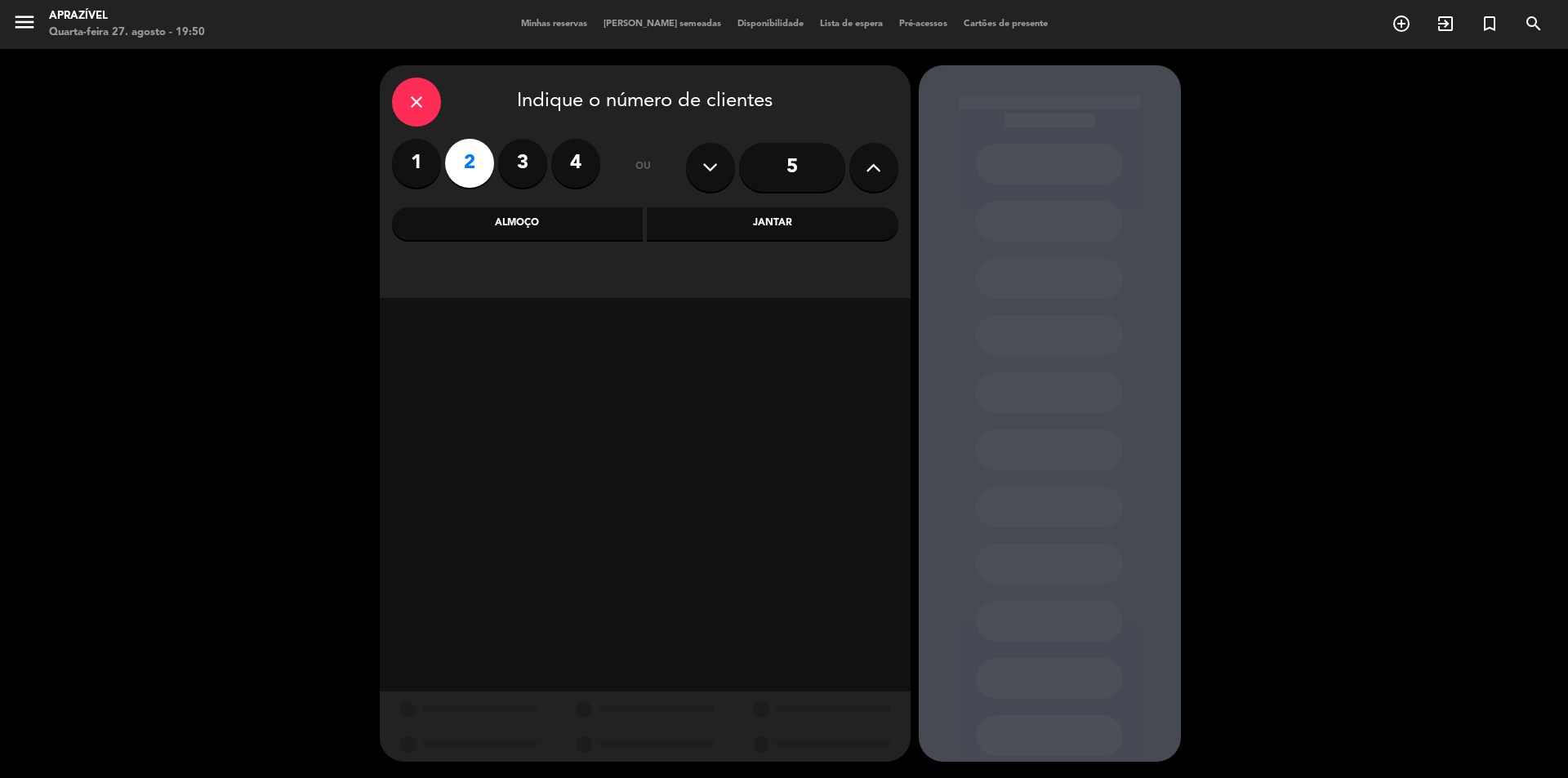
drag, startPoint x: 773, startPoint y: 218, endPoint x: 751, endPoint y: 228, distance: 24.2
click at [773, 218] on div "Jantar" at bounding box center [772, 223] width 251 height 33
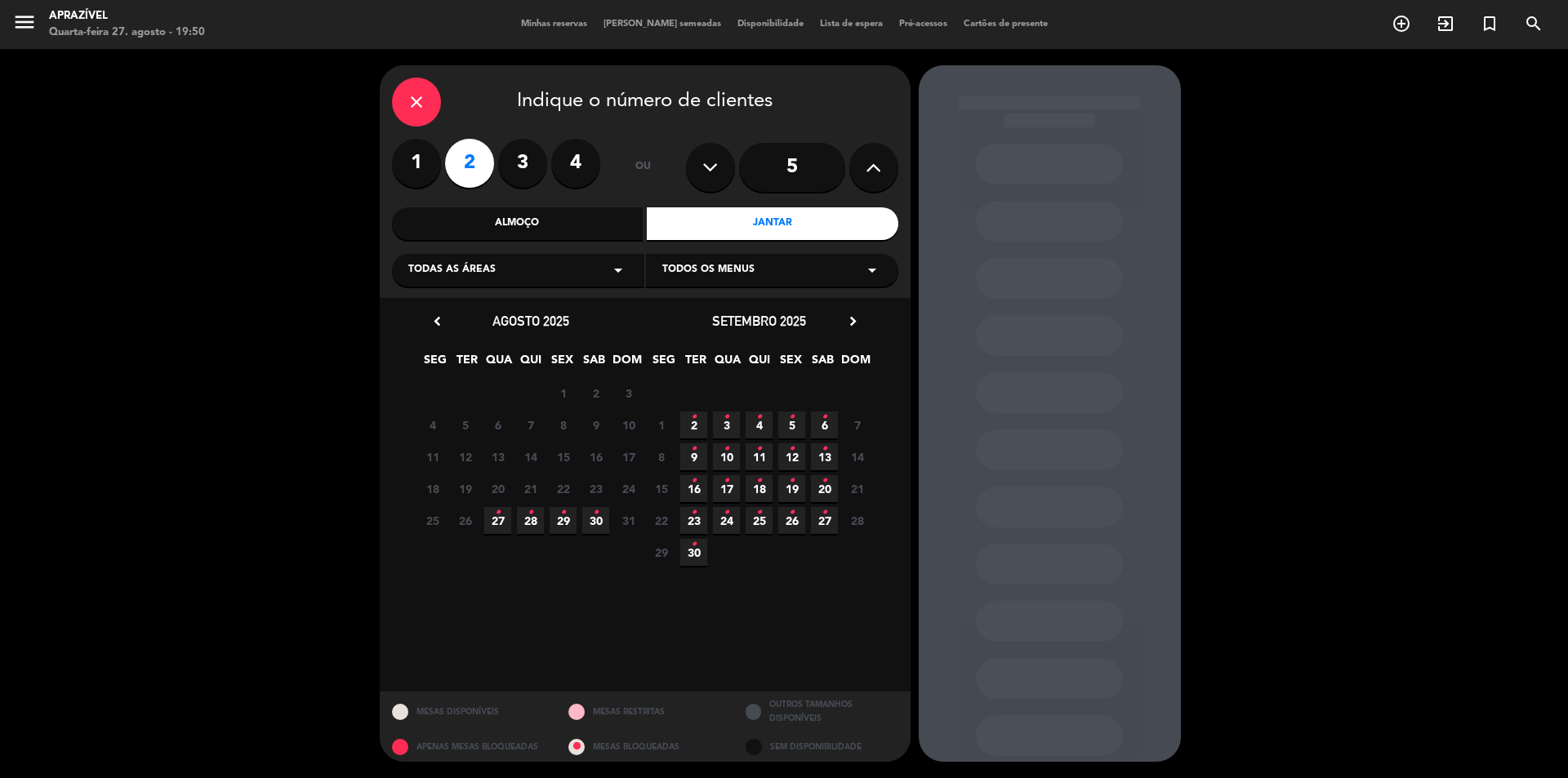
click at [497, 526] on span "27 •" at bounding box center [497, 520] width 27 height 27
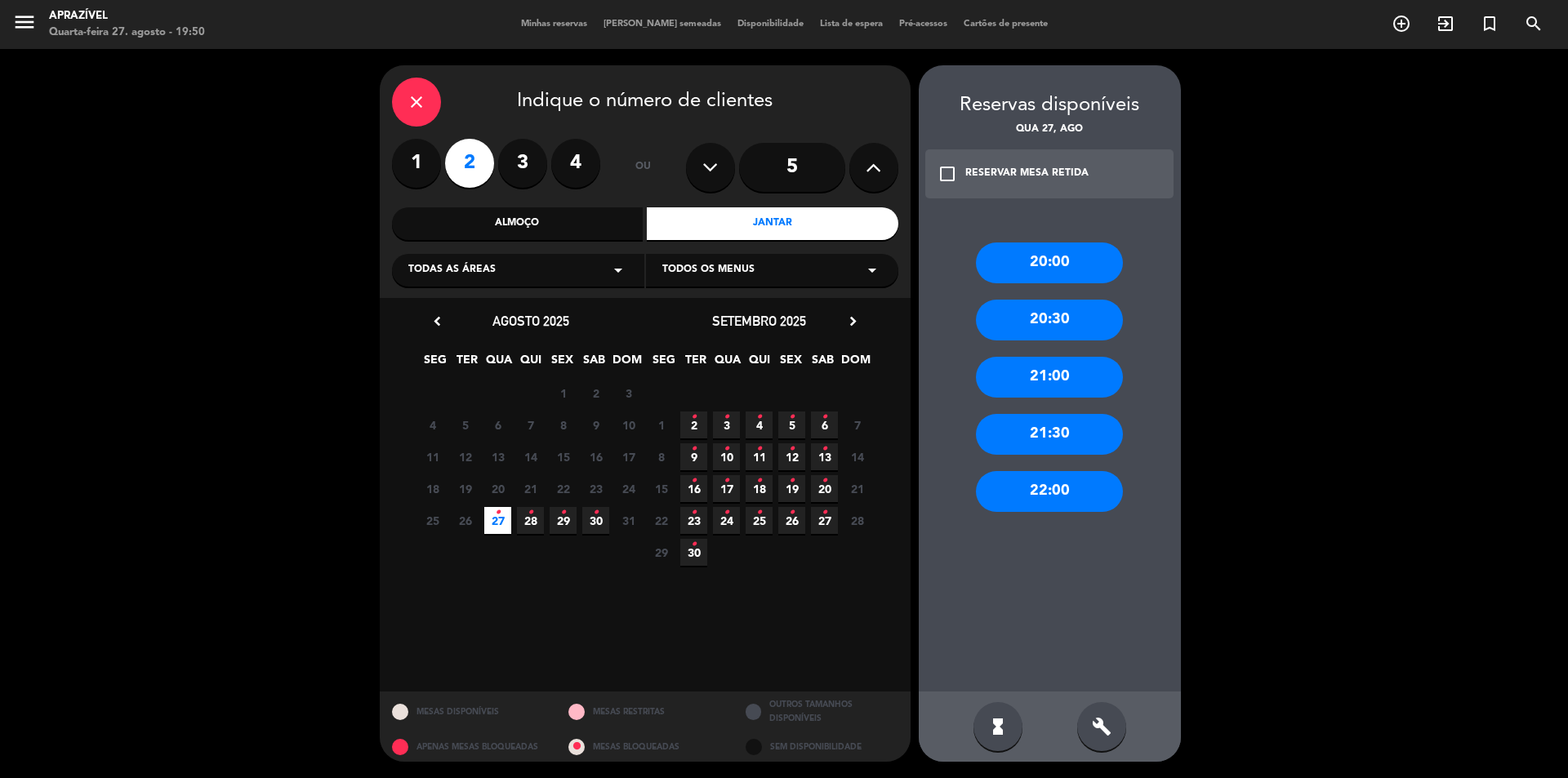
click at [1068, 321] on div "20:30" at bounding box center [1049, 319] width 147 height 41
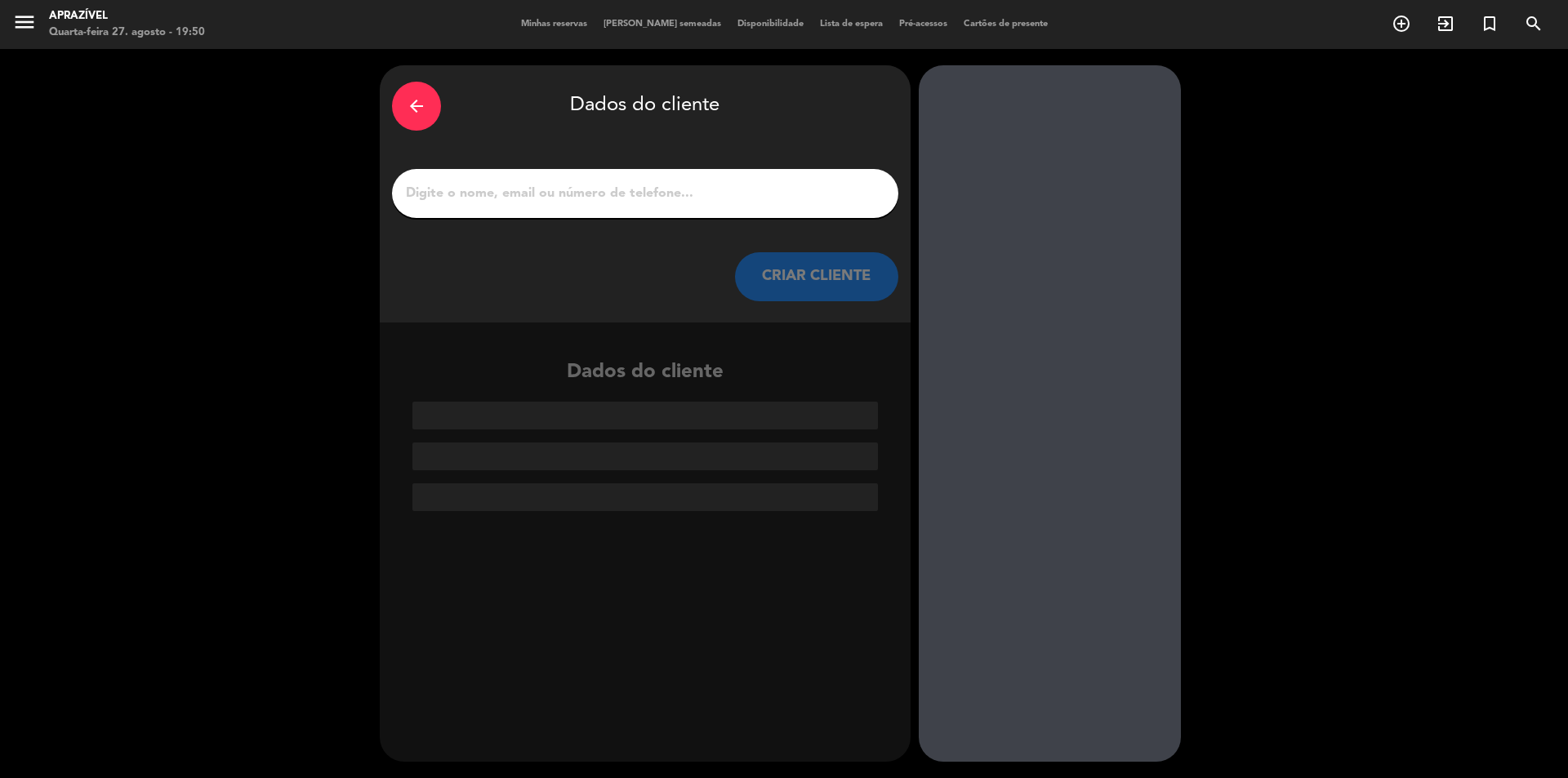
click at [621, 207] on div at bounding box center [646, 194] width 506 height 49
click at [614, 204] on input "1" at bounding box center [645, 193] width 481 height 23
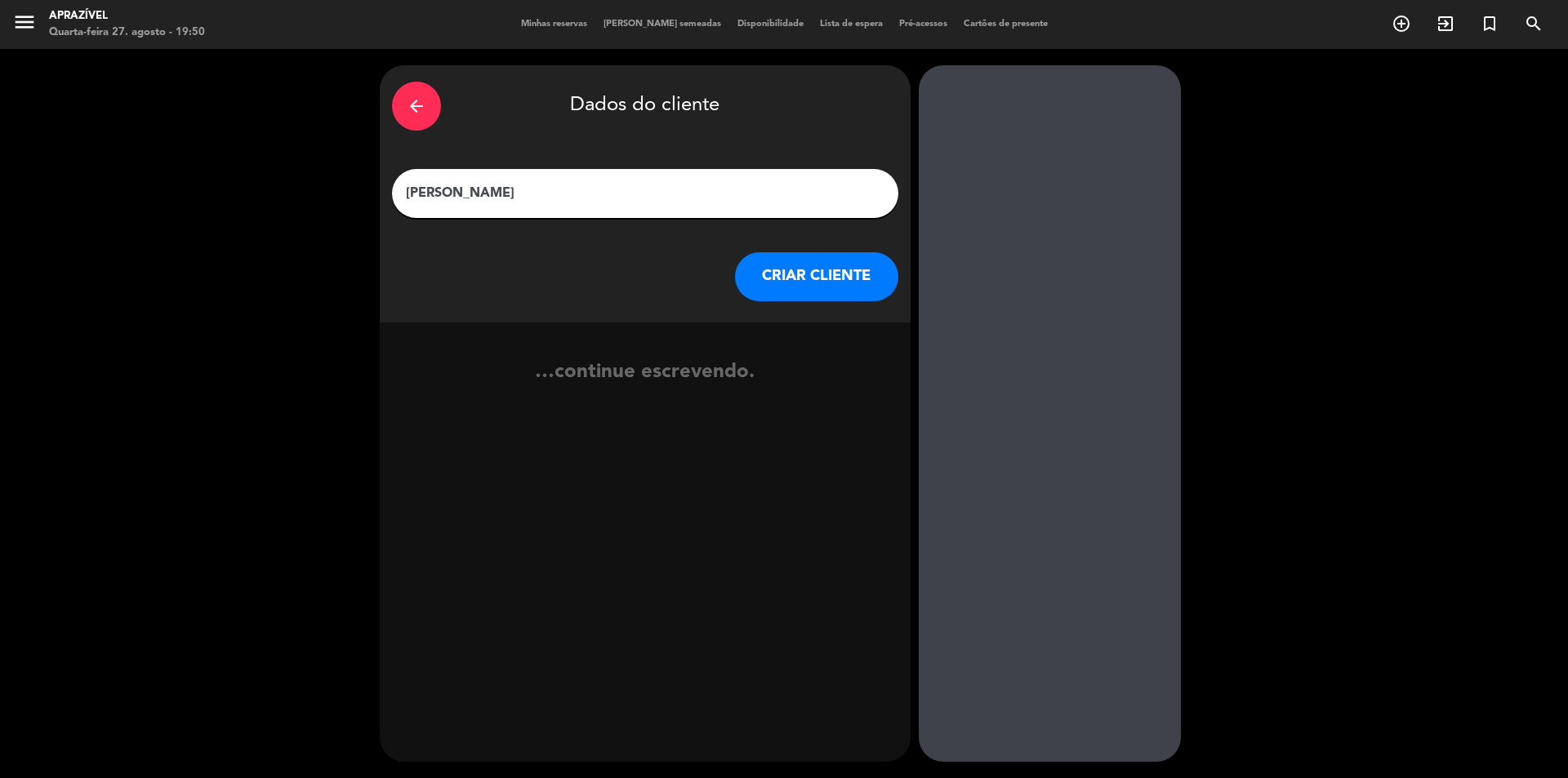
type input "[PERSON_NAME]"
click at [821, 279] on button "CRIAR CLIENTE" at bounding box center [817, 277] width 163 height 49
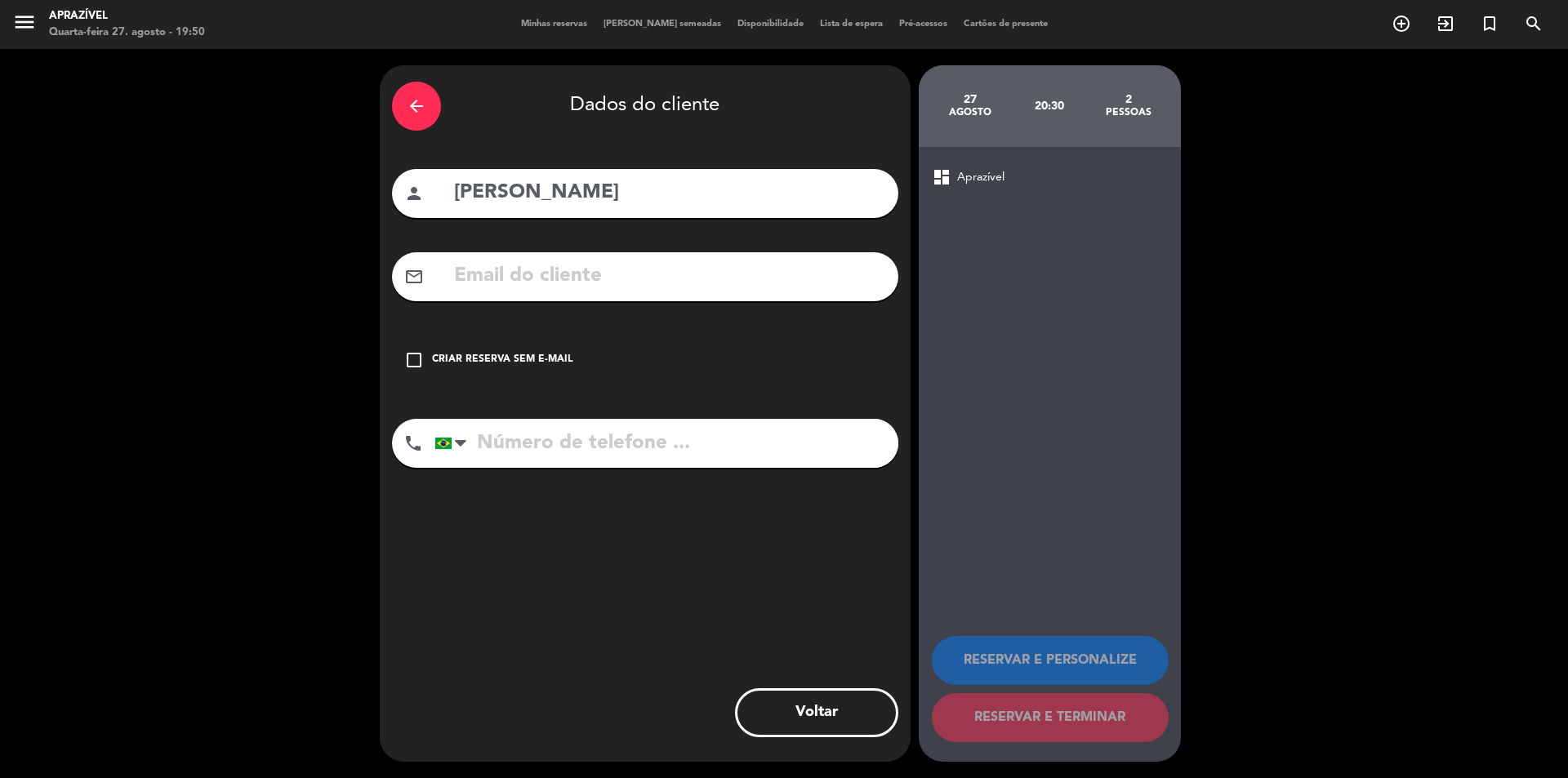
click at [514, 436] on input "tel" at bounding box center [666, 444] width 464 height 49
paste input "[PHONE_NUMBER]"
type input "[PHONE_NUMBER]"
click at [479, 364] on div "Criar reserva sem e-mail" at bounding box center [502, 360] width 140 height 17
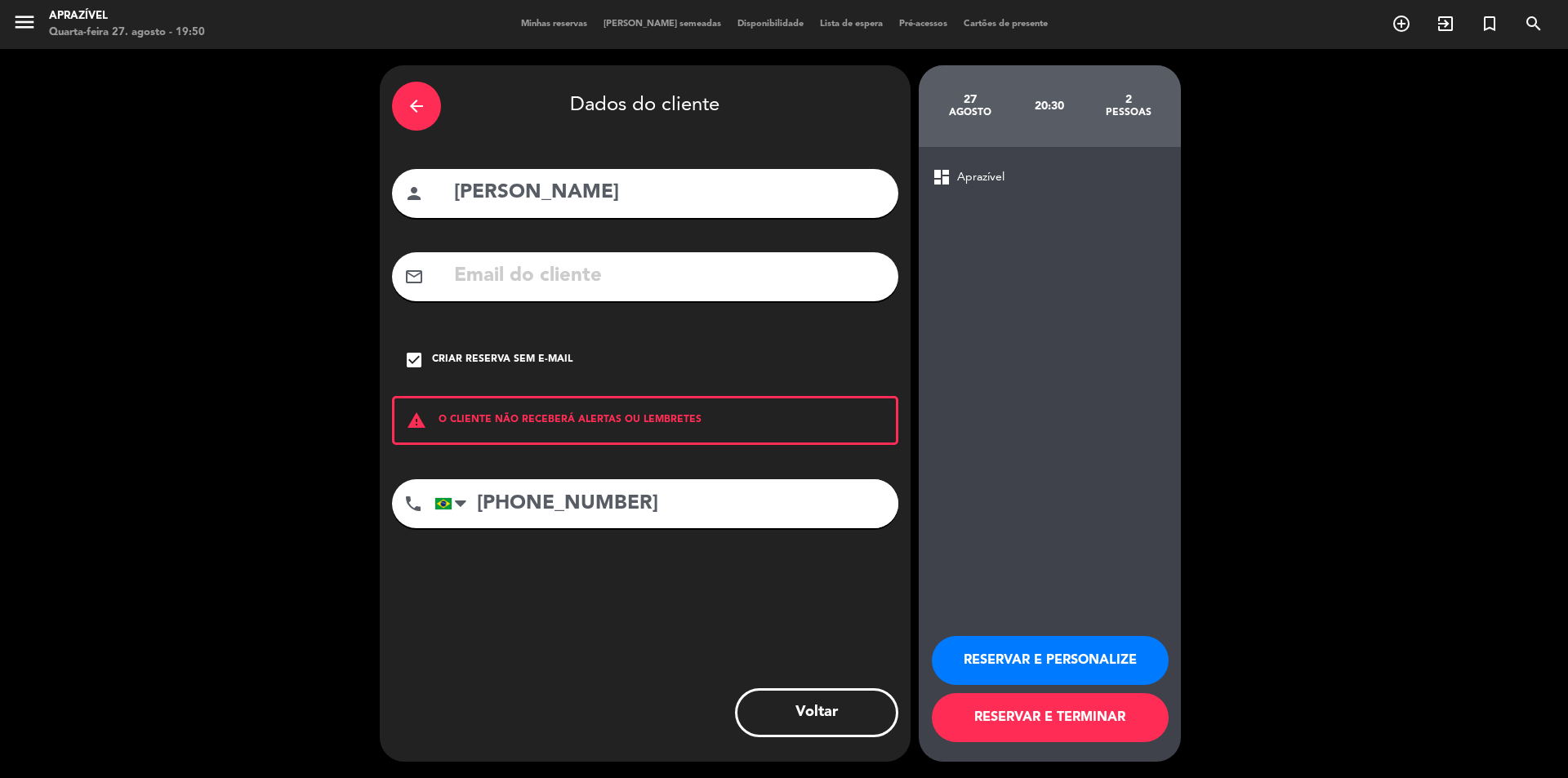
click at [1008, 646] on button "RESERVAR E PERSONALIZE" at bounding box center [1051, 661] width 237 height 49
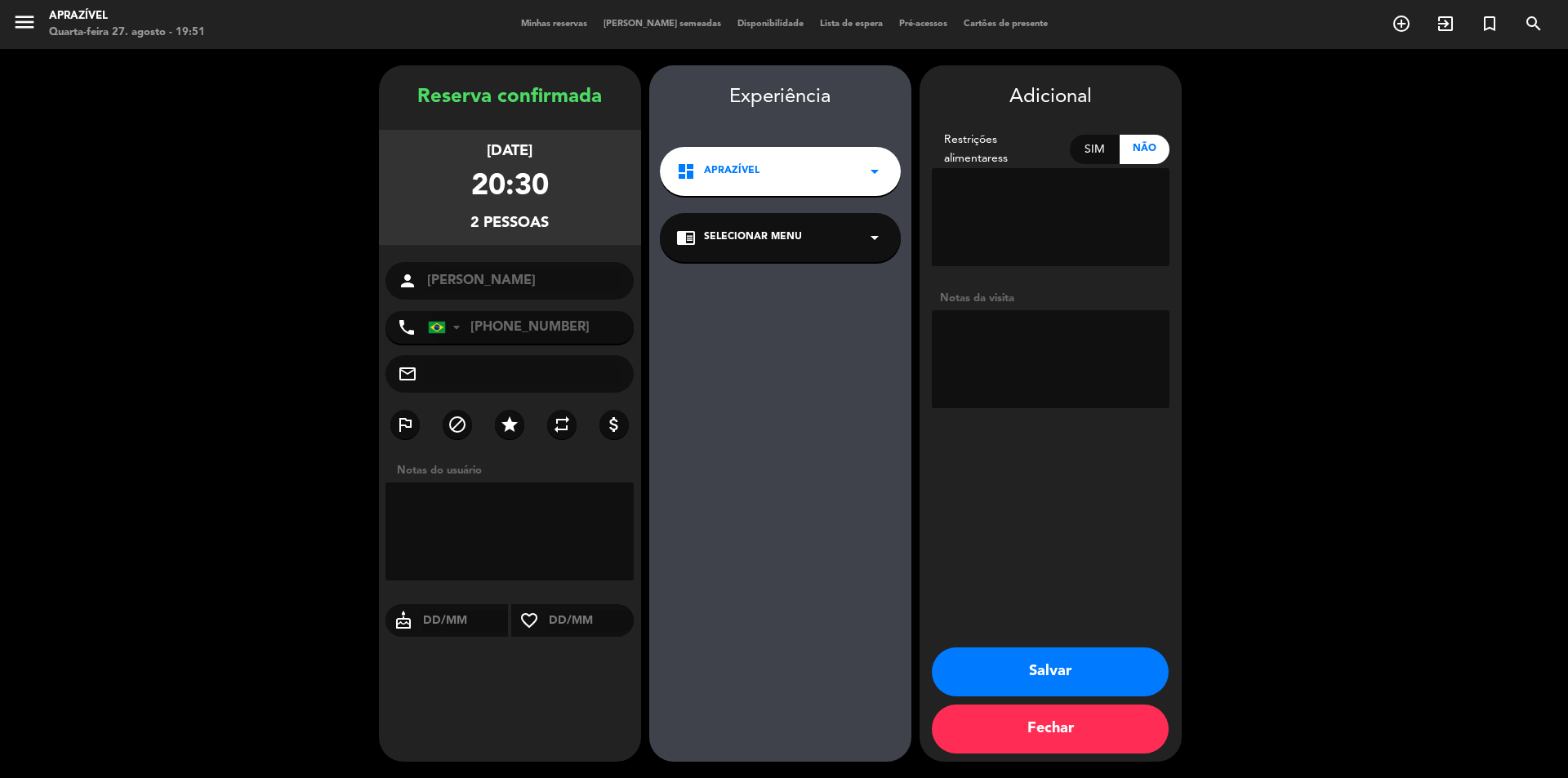
click at [1105, 655] on button "Salvar" at bounding box center [1051, 672] width 237 height 49
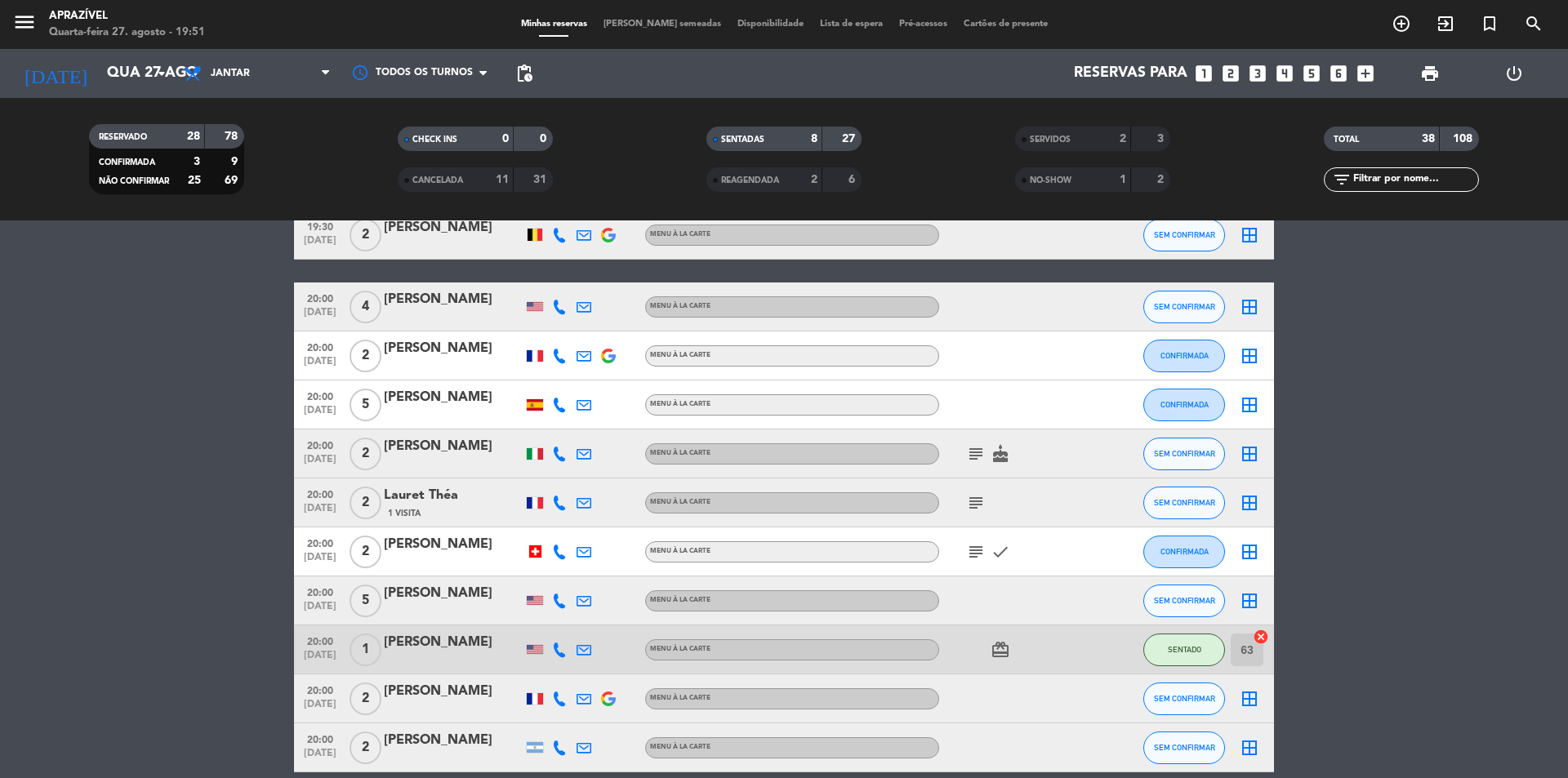
scroll to position [980, 0]
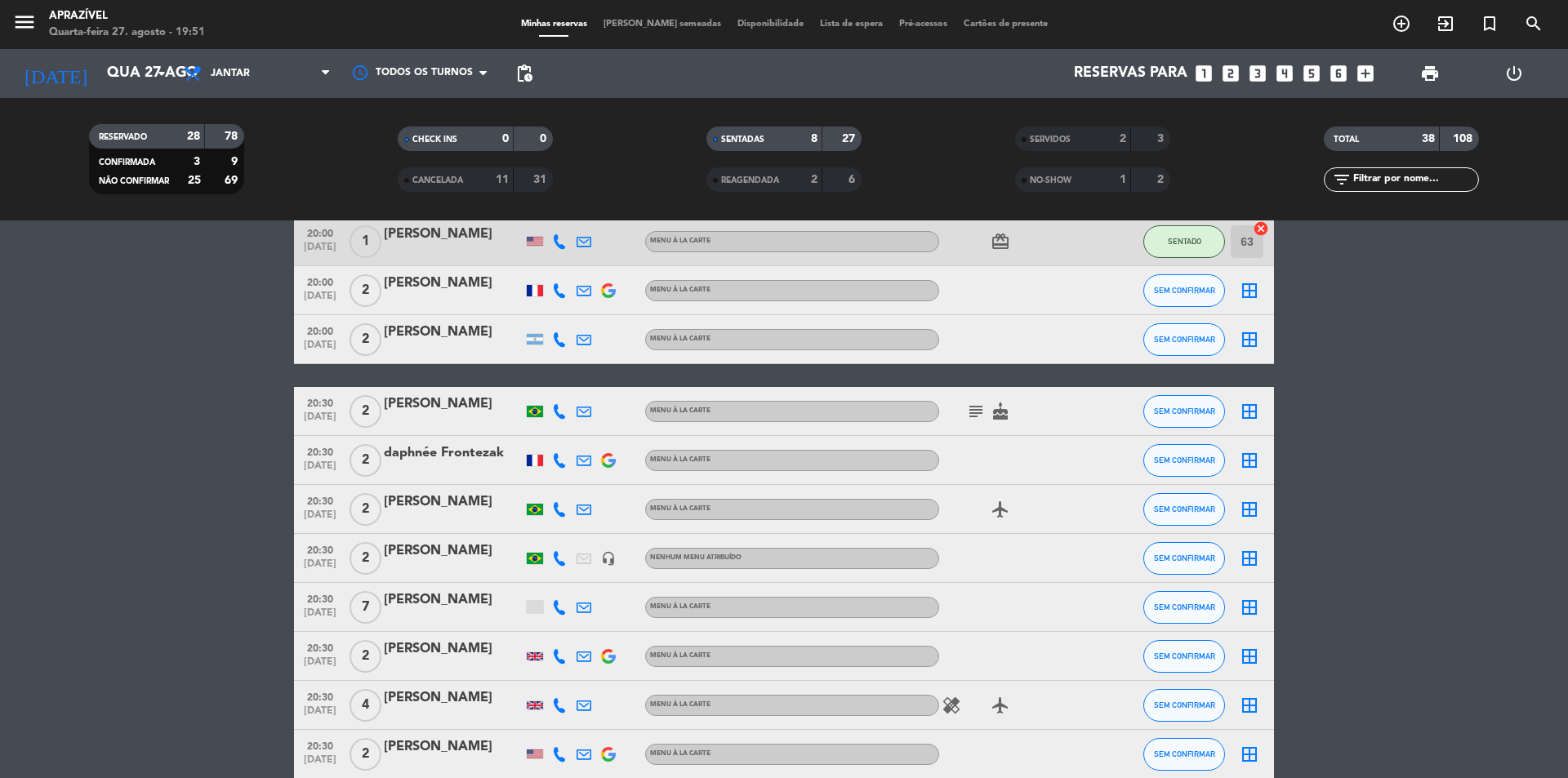
click at [564, 610] on icon at bounding box center [560, 607] width 15 height 15
click at [229, 566] on bookings-row "18:30 [DATE] 1 [PERSON_NAME] Menu À La Carte healing SENTADO 62 cancel 19:00 [D…" at bounding box center [784, 266] width 1568 height 1901
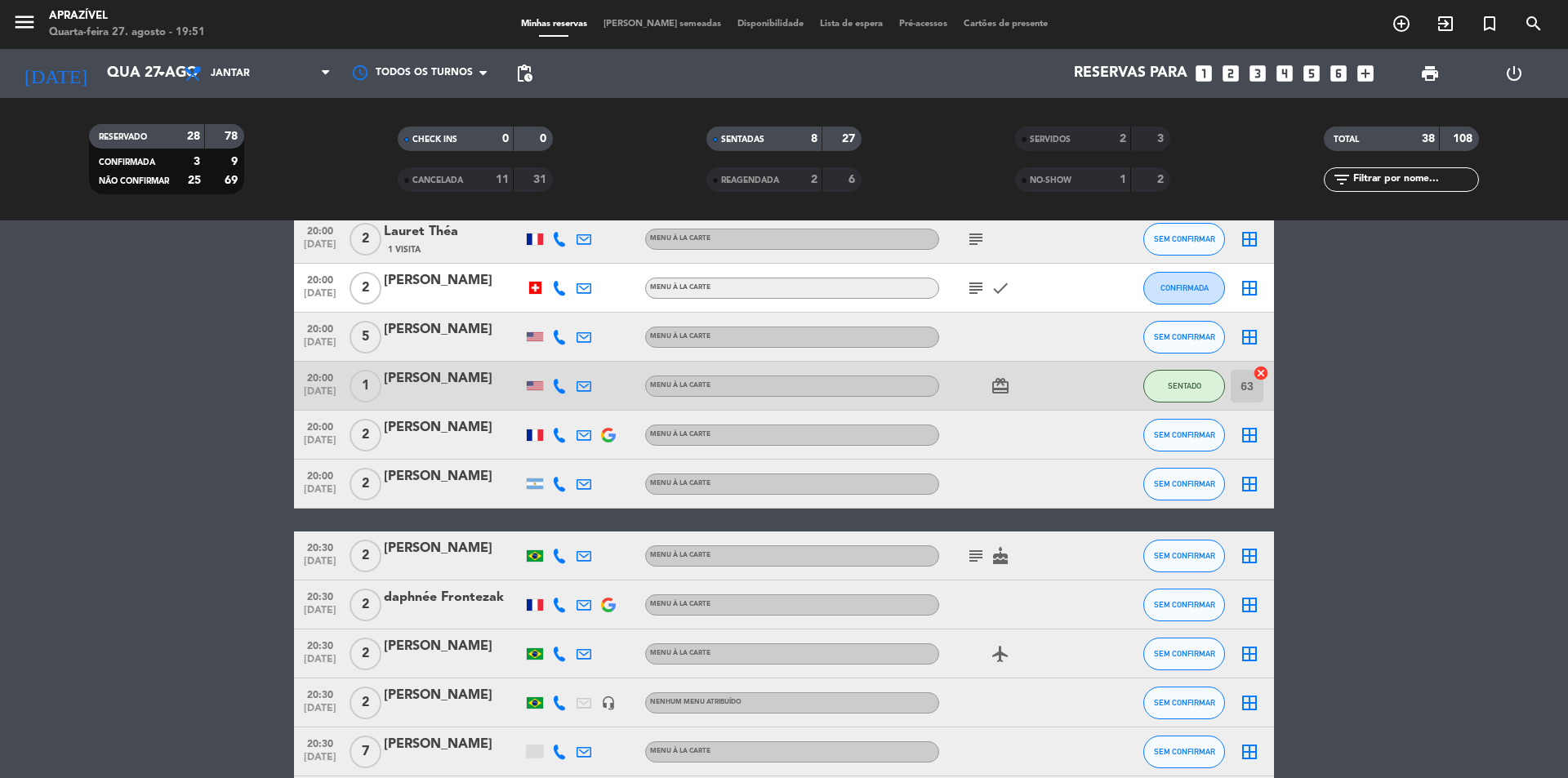
scroll to position [817, 0]
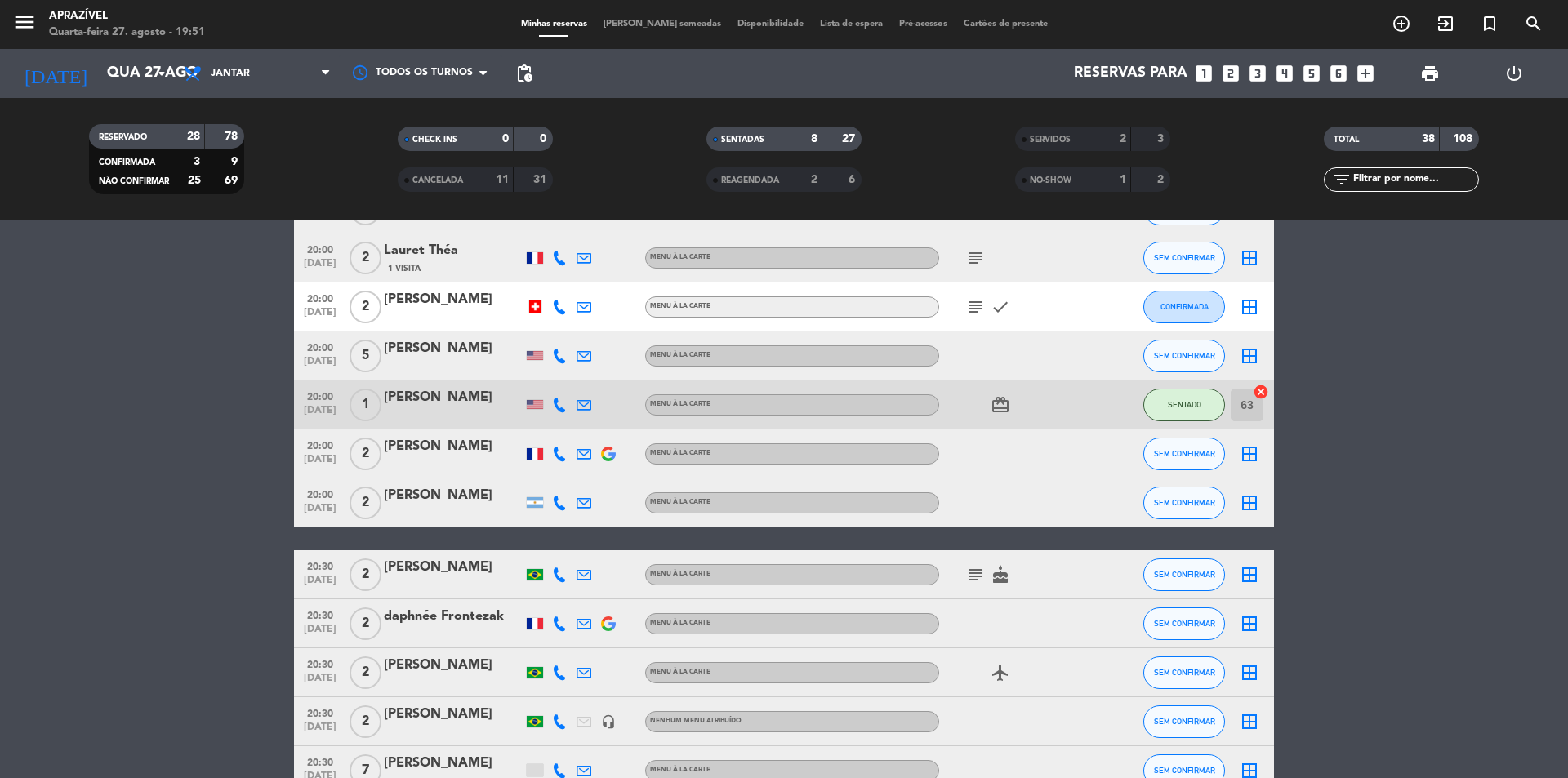
click at [1000, 676] on icon "airplanemode_active" at bounding box center [1001, 673] width 20 height 20
click at [973, 563] on div "subject cake" at bounding box center [1012, 574] width 147 height 48
click at [973, 573] on icon "subject" at bounding box center [976, 575] width 20 height 20
click at [1002, 579] on icon "cake" at bounding box center [1001, 575] width 20 height 20
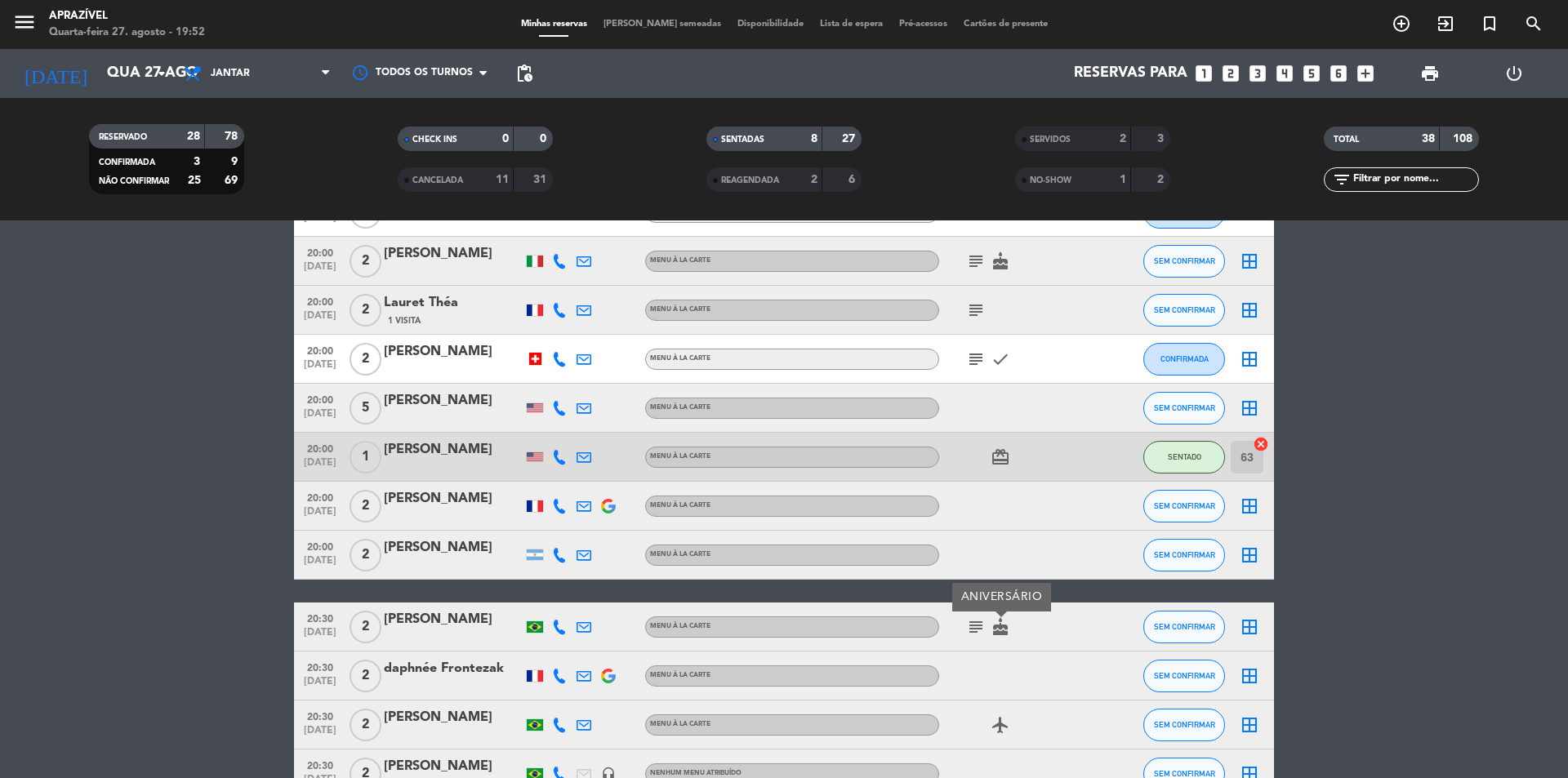
scroll to position [653, 0]
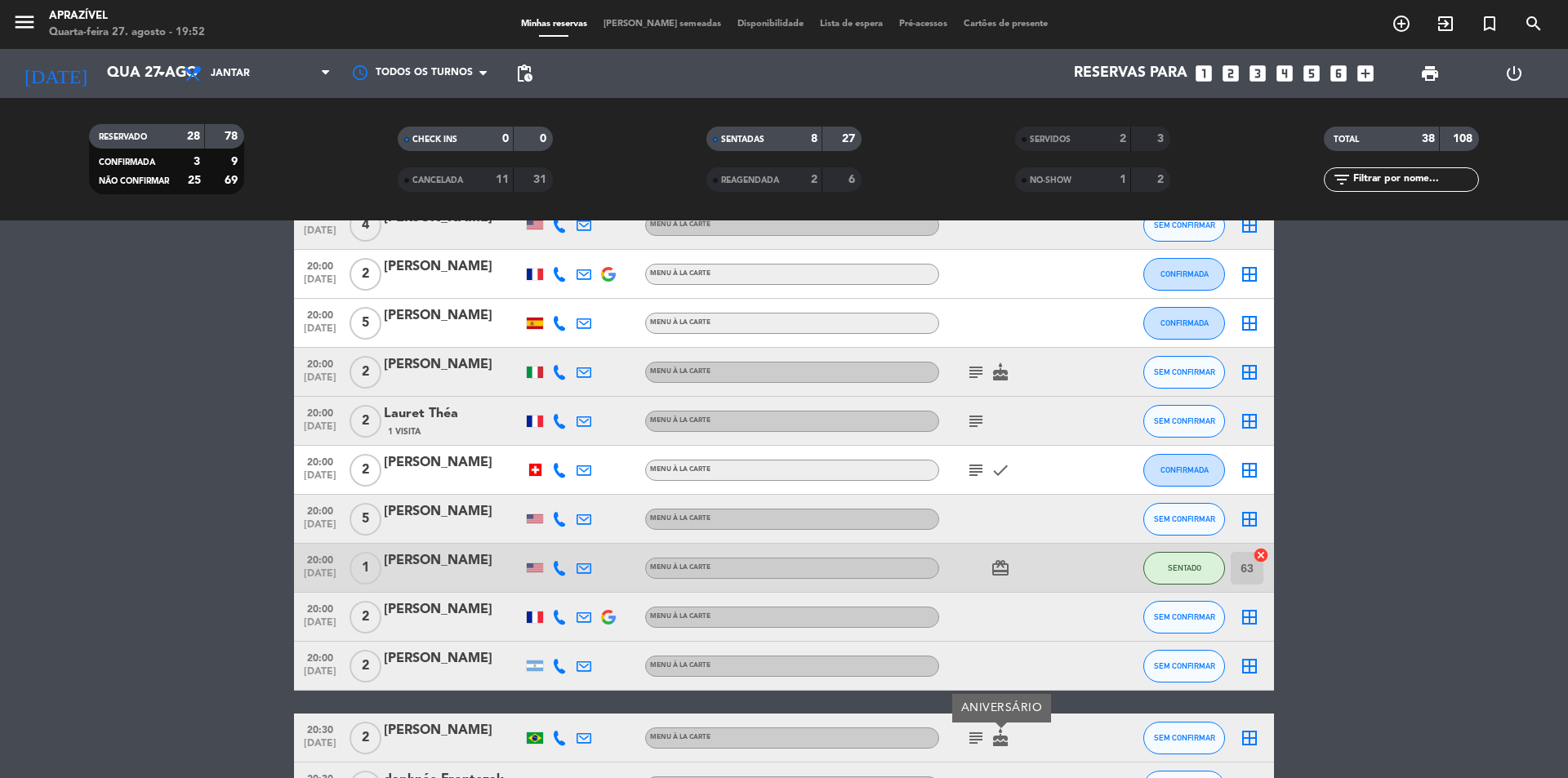
click at [1004, 568] on icon "card_giftcard" at bounding box center [1001, 568] width 20 height 20
click at [1004, 477] on icon "check" at bounding box center [1001, 471] width 20 height 20
click at [978, 476] on icon "subject" at bounding box center [976, 471] width 20 height 20
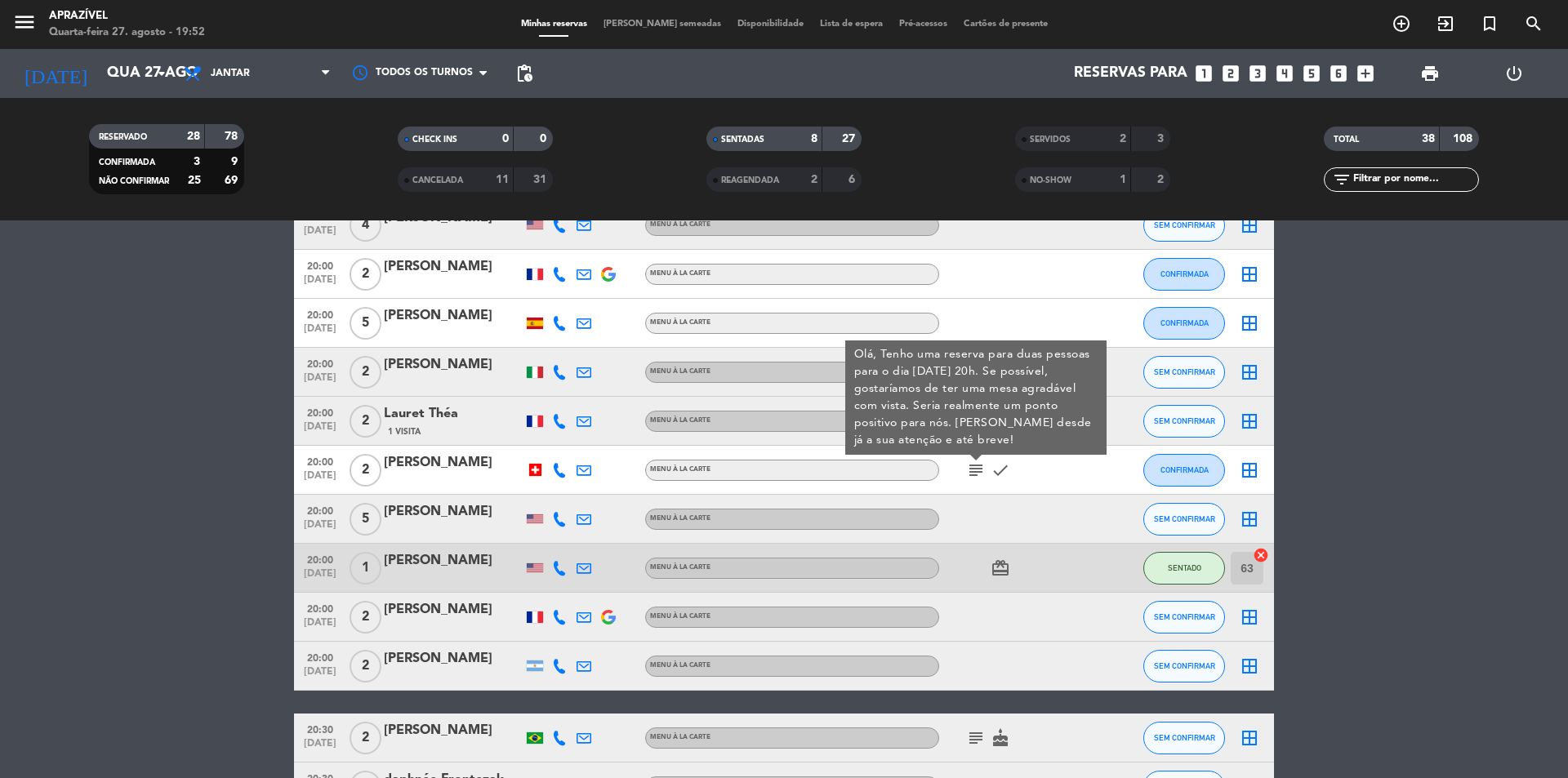
click at [1059, 483] on div "subject Olá, Tenho uma reserva para duas pessoas para o dia [DATE] 20h. Se poss…" at bounding box center [1012, 470] width 147 height 48
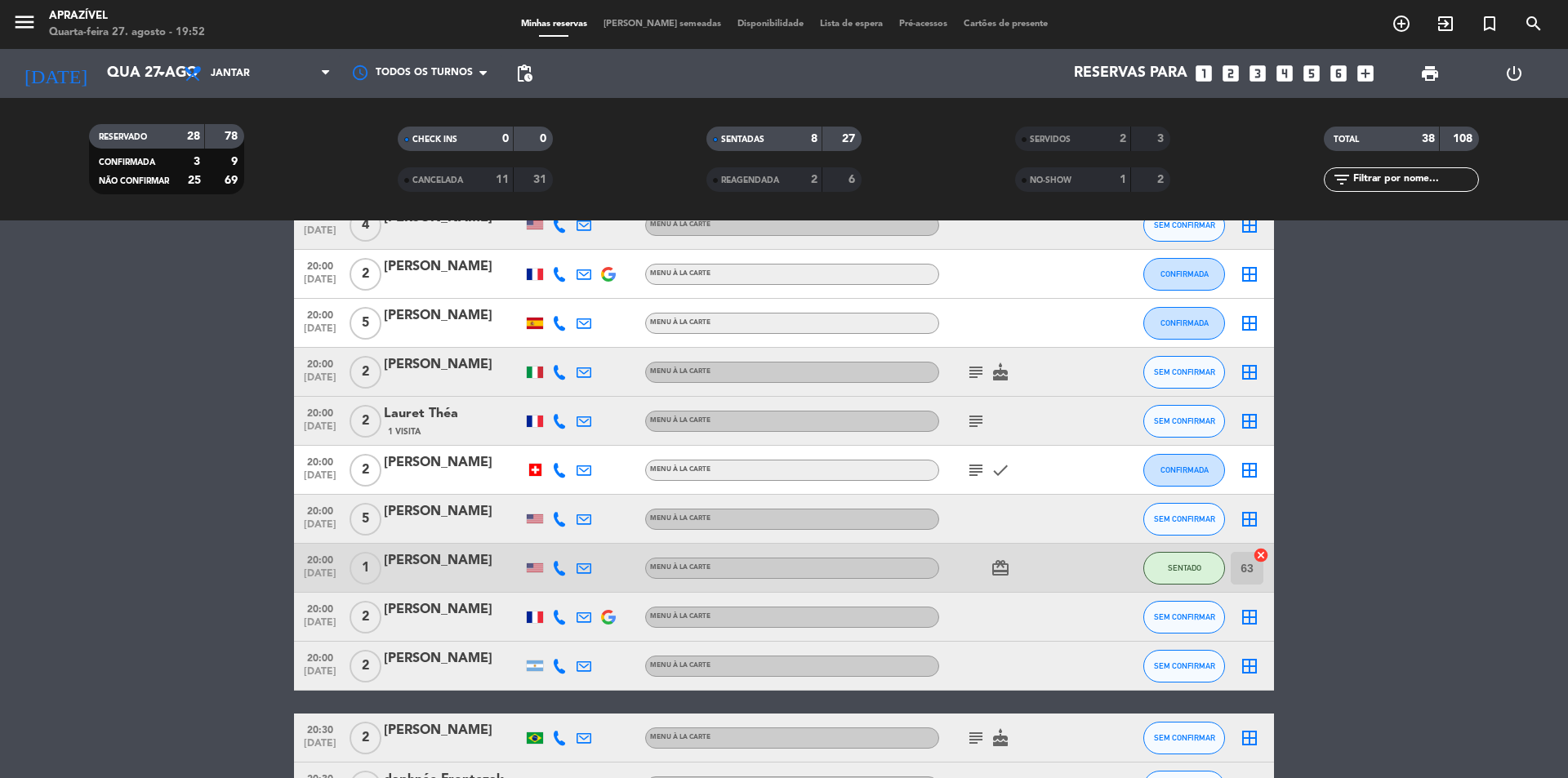
click at [981, 420] on icon "subject" at bounding box center [976, 421] width 20 height 20
click at [976, 367] on icon "subject" at bounding box center [976, 373] width 20 height 20
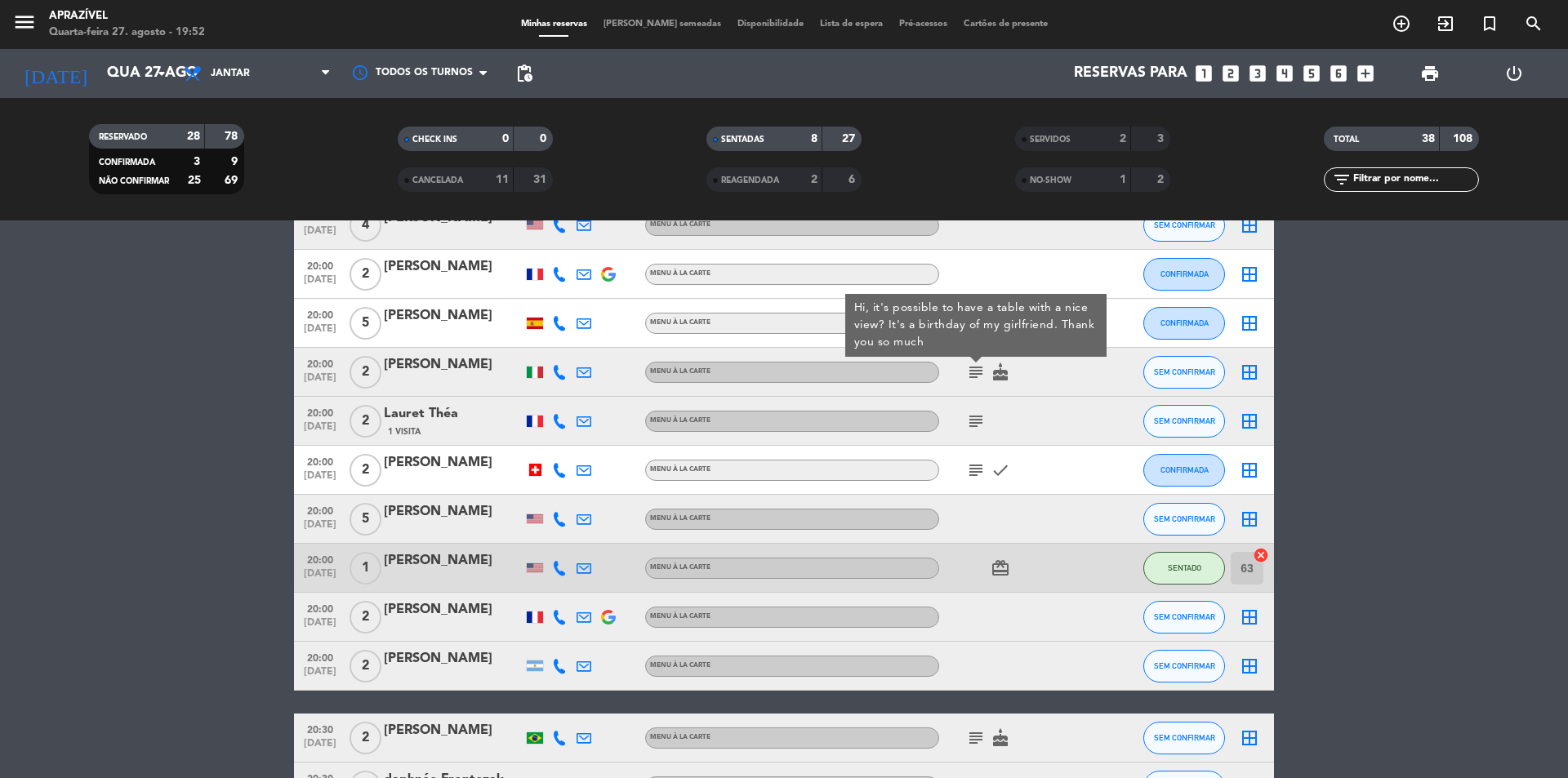
click at [1030, 385] on div "subject Hi, it's possible to have a table with a nice view? It's a birthday of …" at bounding box center [1012, 372] width 147 height 48
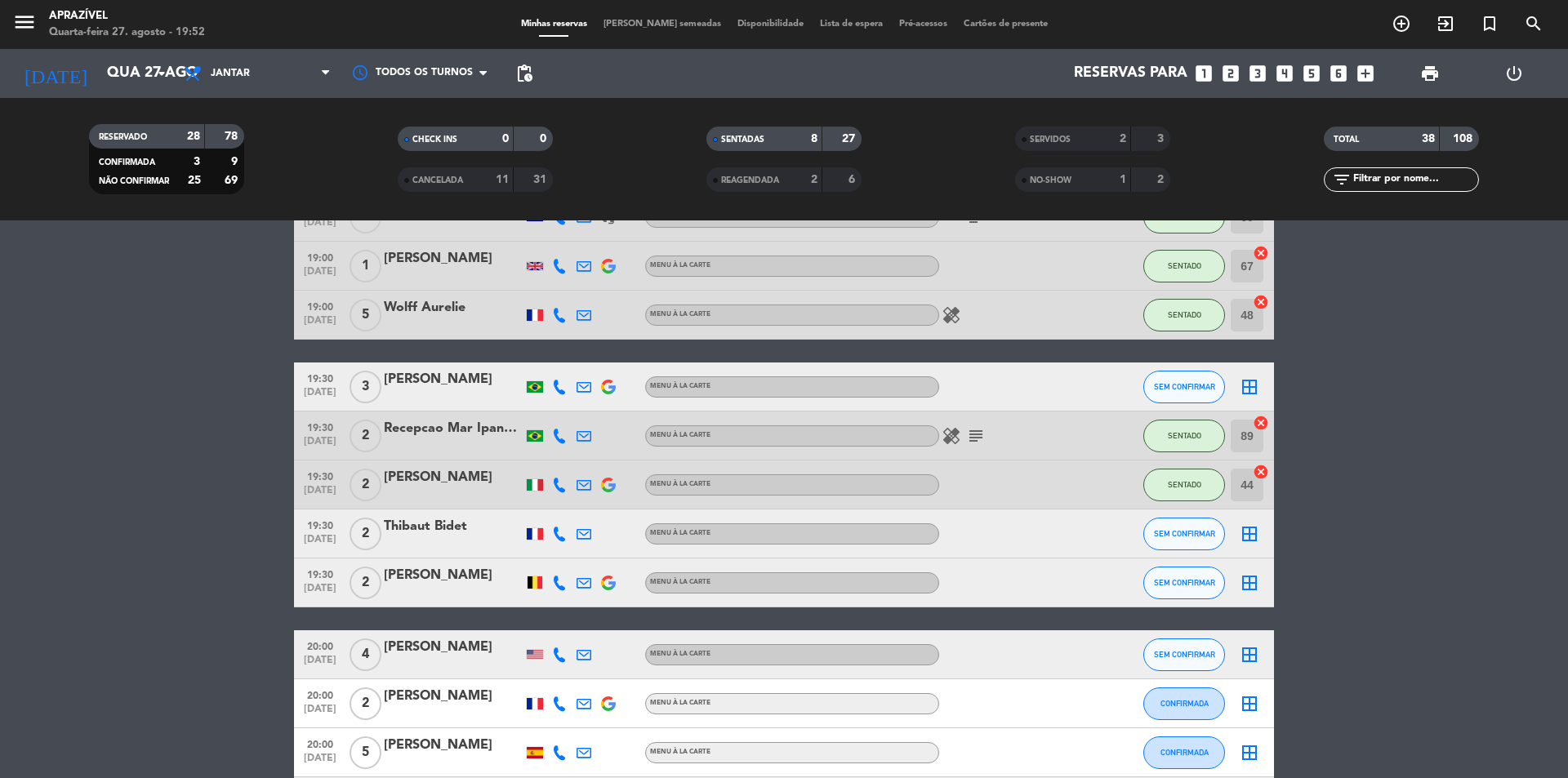
scroll to position [163, 0]
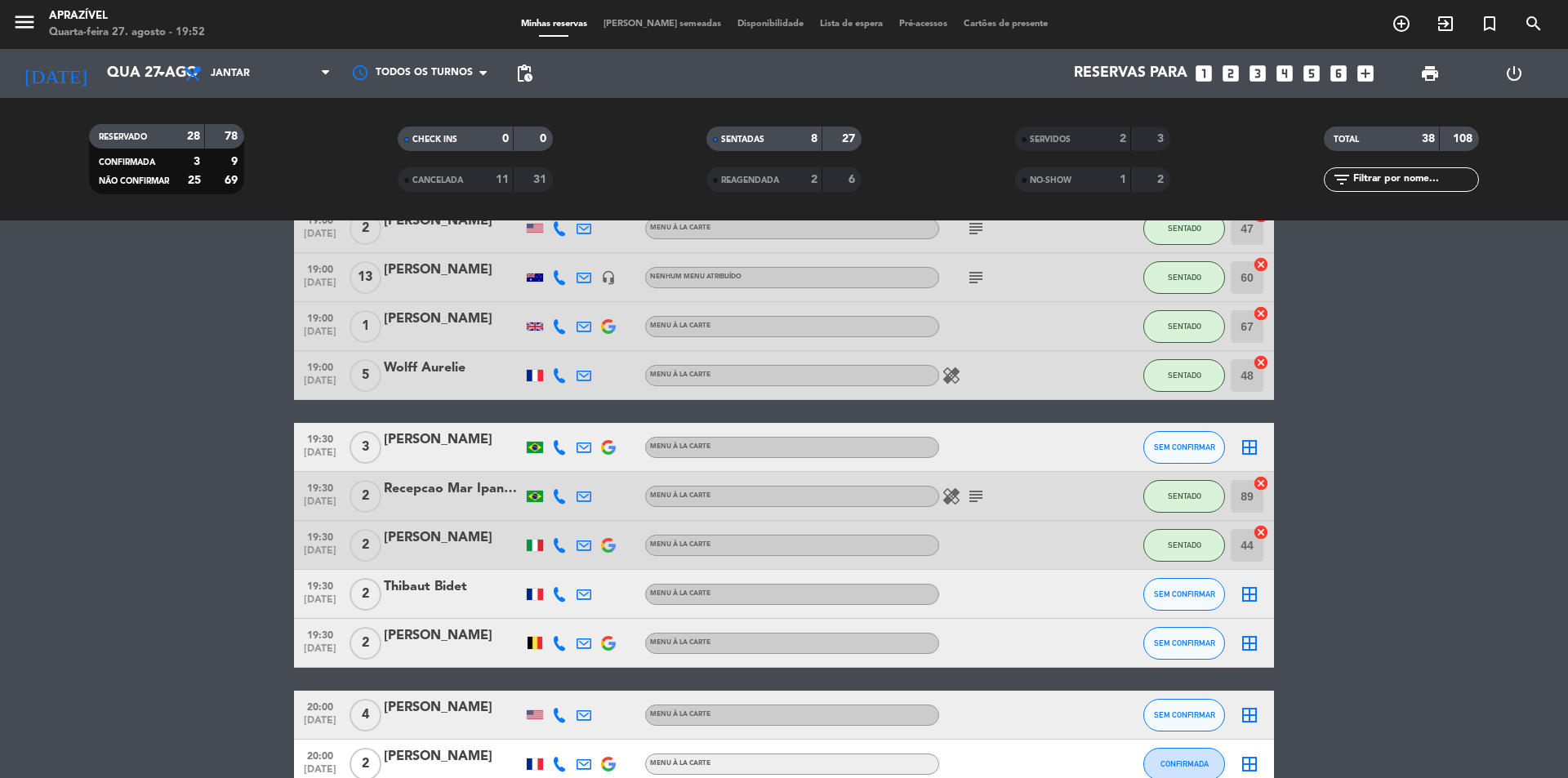
click at [958, 489] on icon "healing" at bounding box center [952, 496] width 20 height 20
click at [970, 496] on icon "subject" at bounding box center [976, 496] width 20 height 20
click at [957, 378] on icon "healing" at bounding box center [952, 376] width 20 height 20
click at [979, 280] on icon "subject" at bounding box center [976, 278] width 20 height 20
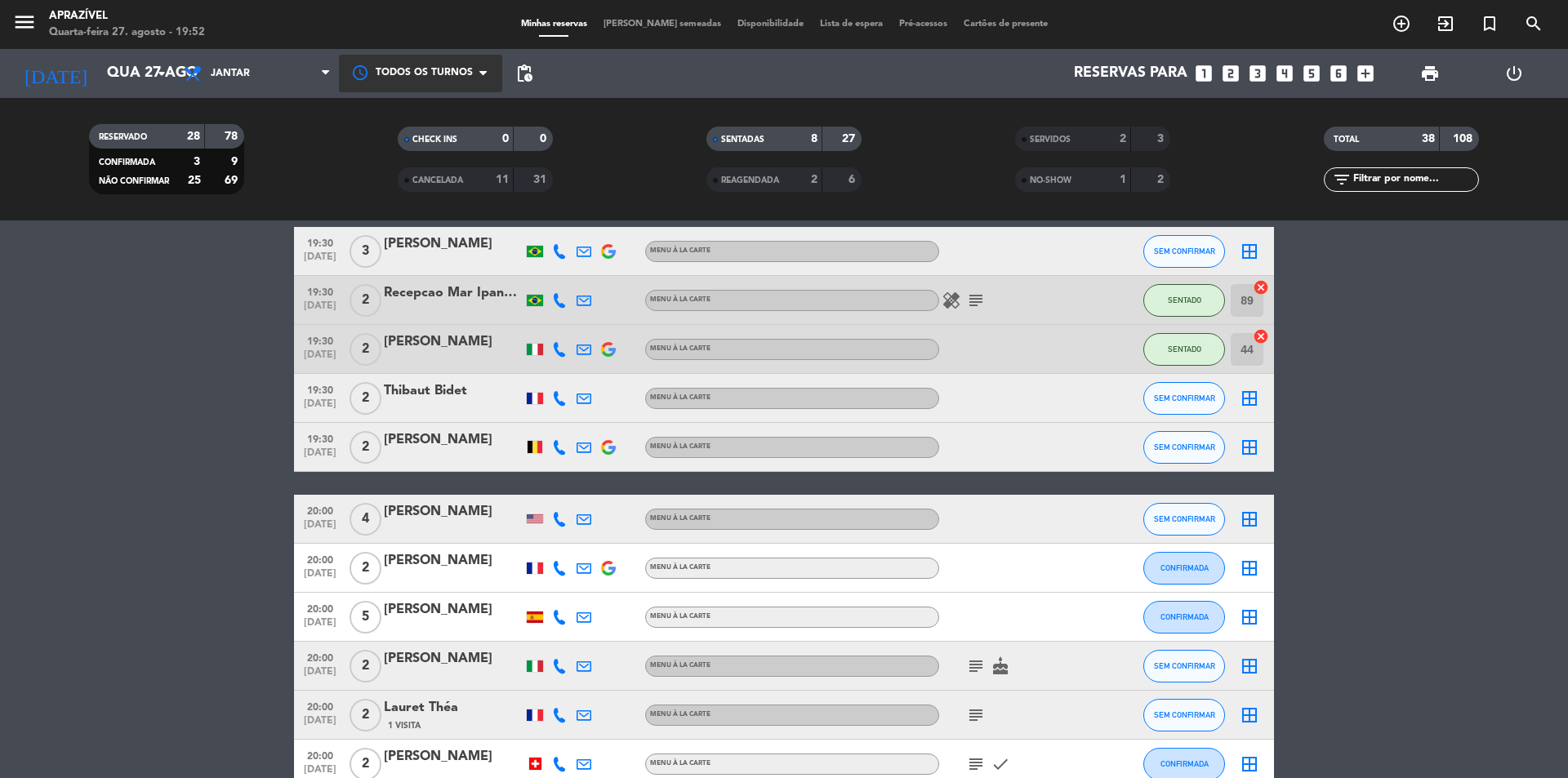
scroll to position [245, 0]
